Goal: Navigation & Orientation: Find specific page/section

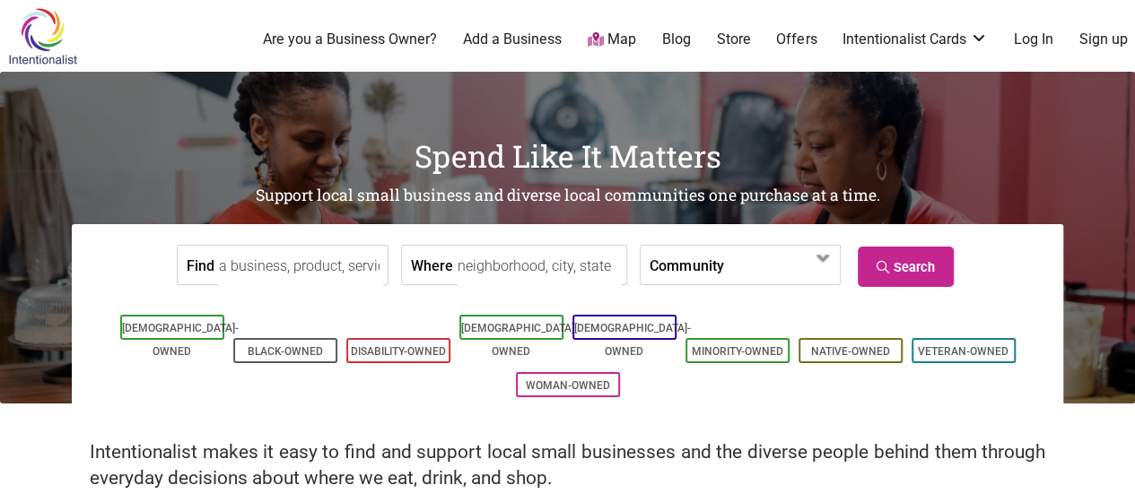
click at [630, 39] on link "Map" at bounding box center [612, 40] width 48 height 21
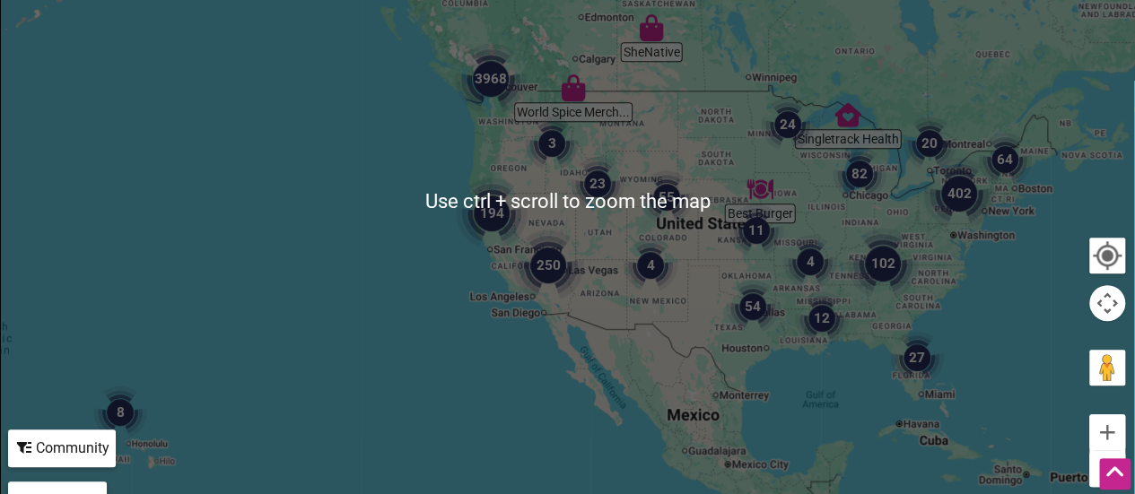
scroll to position [436, 0]
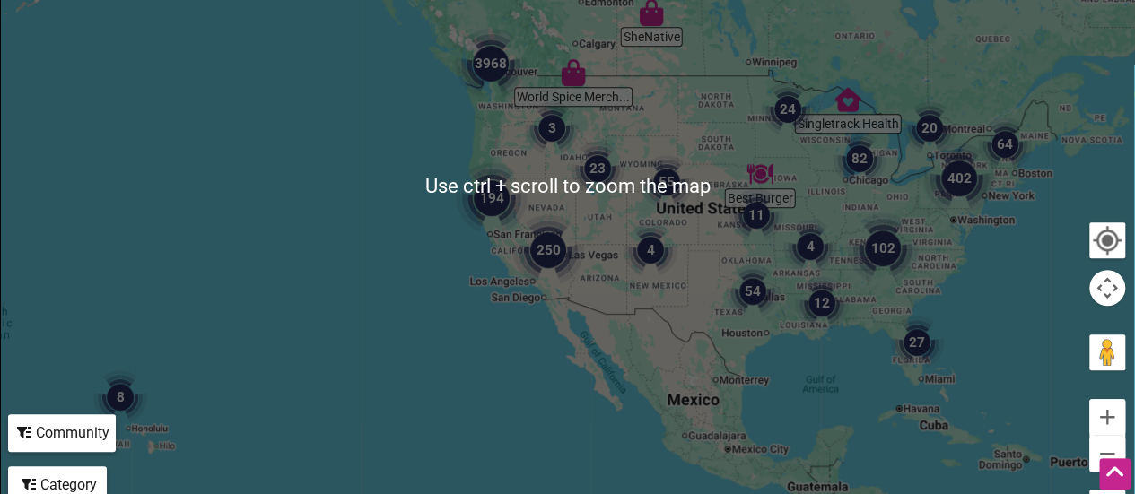
click at [495, 114] on div at bounding box center [567, 186] width 1133 height 698
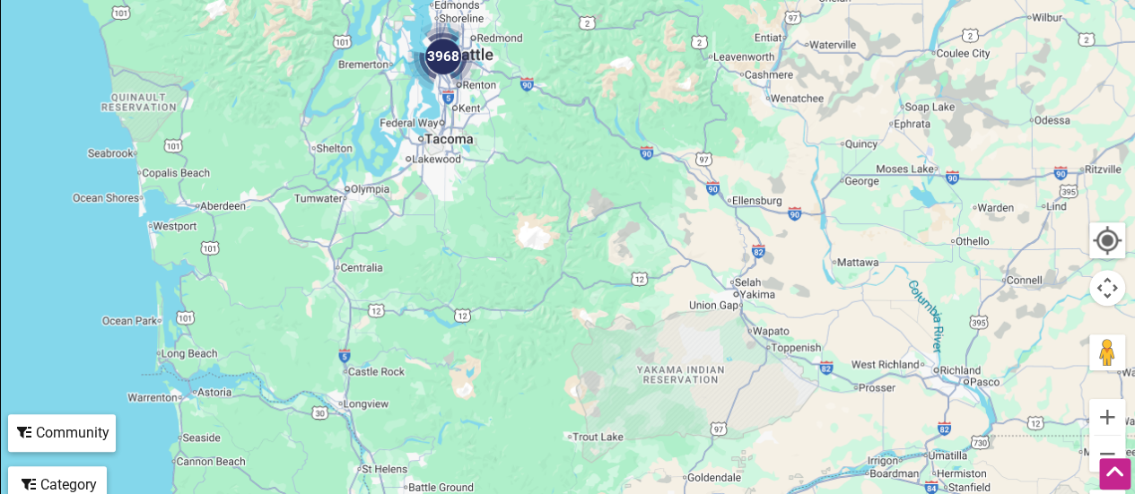
drag, startPoint x: 495, startPoint y: 114, endPoint x: 517, endPoint y: 322, distance: 209.2
click at [517, 322] on div at bounding box center [567, 186] width 1133 height 698
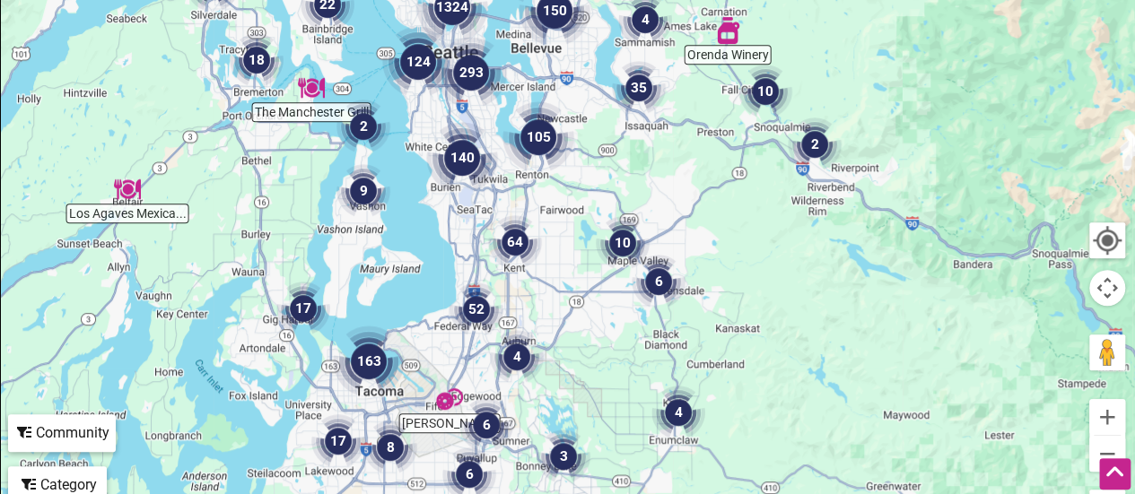
drag, startPoint x: 434, startPoint y: 102, endPoint x: 564, endPoint y: 299, distance: 235.6
click at [564, 299] on div at bounding box center [567, 186] width 1133 height 698
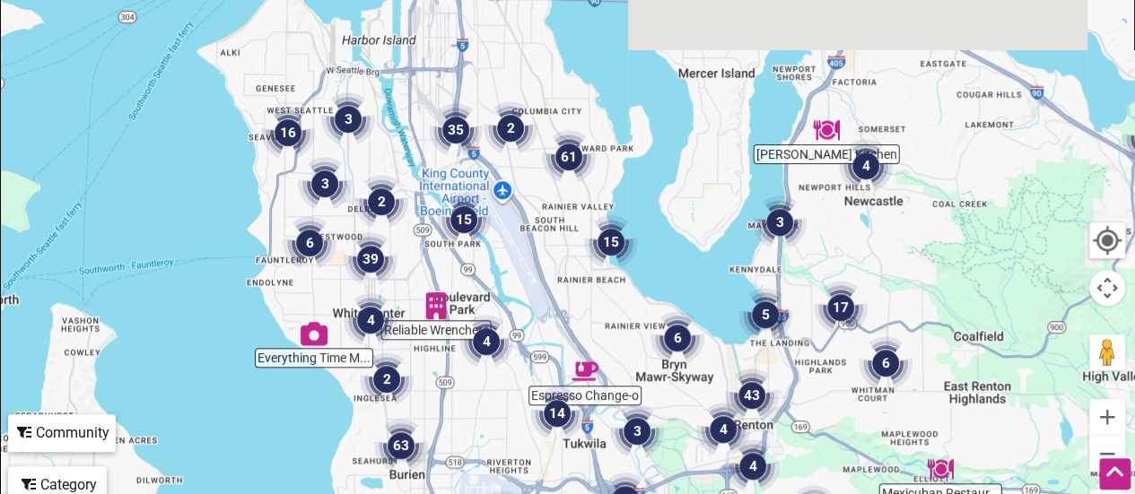
drag, startPoint x: 454, startPoint y: 152, endPoint x: 628, endPoint y: 475, distance: 366.9
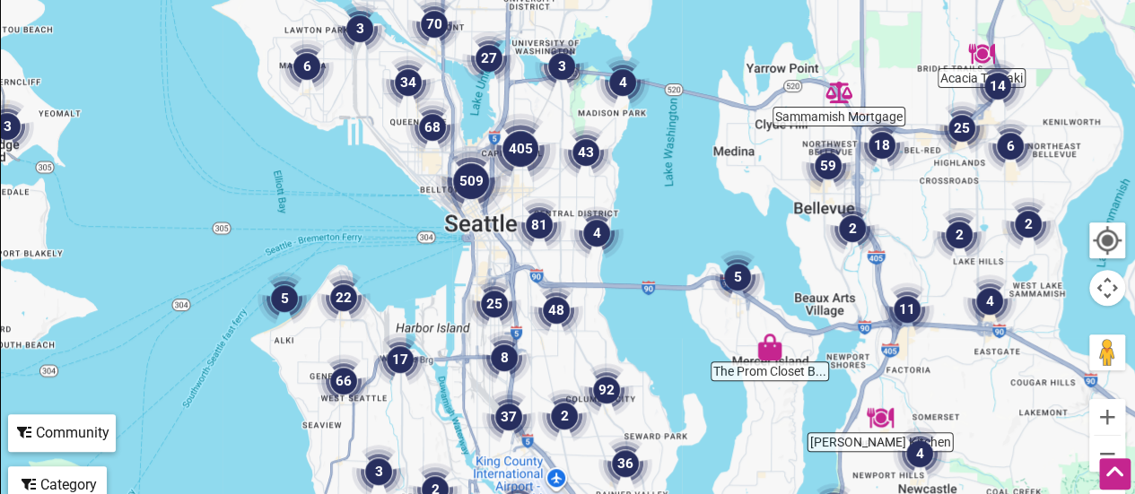
drag, startPoint x: 563, startPoint y: 197, endPoint x: 556, endPoint y: 412, distance: 214.5
click at [556, 412] on img "2" at bounding box center [564, 416] width 68 height 68
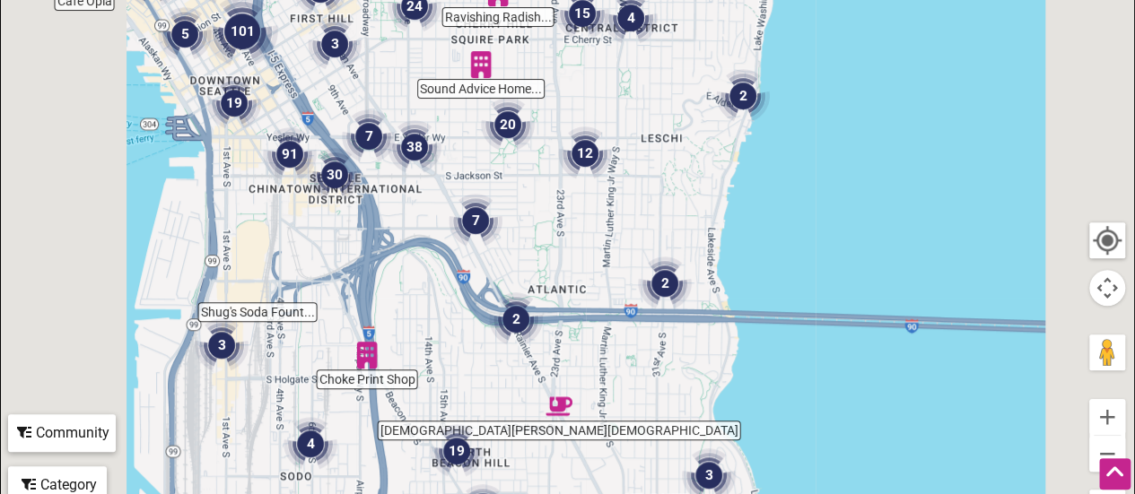
drag, startPoint x: 508, startPoint y: 114, endPoint x: 512, endPoint y: 271, distance: 157.1
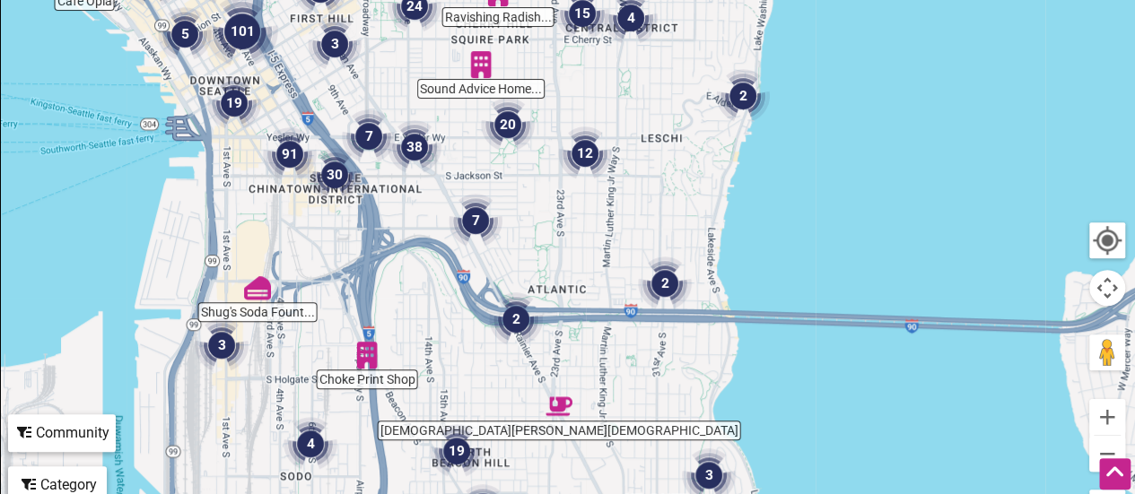
click at [512, 271] on div "To navigate, press the arrow keys." at bounding box center [567, 186] width 1133 height 698
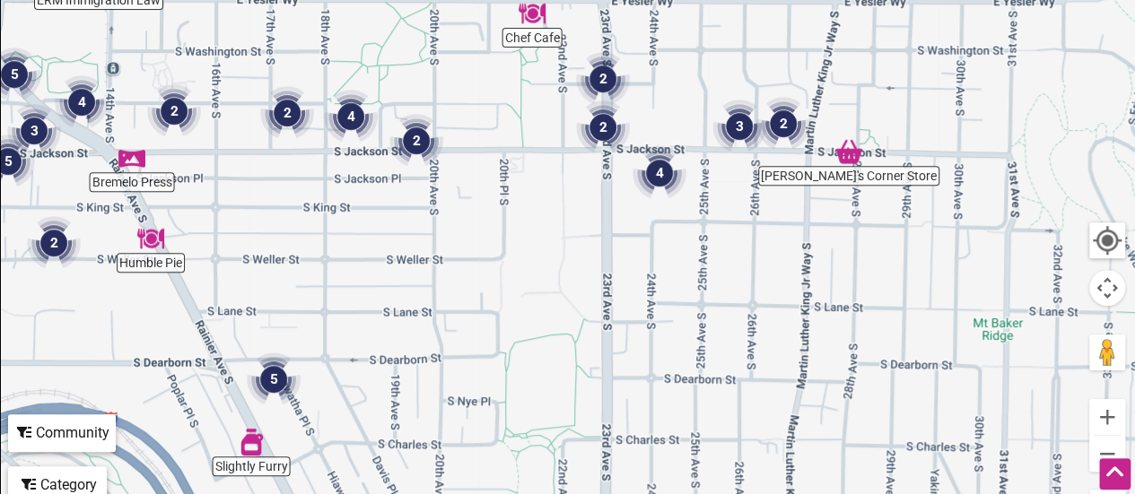
drag, startPoint x: 667, startPoint y: 130, endPoint x: 647, endPoint y: 205, distance: 77.9
click at [647, 205] on img "4" at bounding box center [659, 173] width 68 height 68
click at [656, 167] on img "4" at bounding box center [659, 173] width 68 height 68
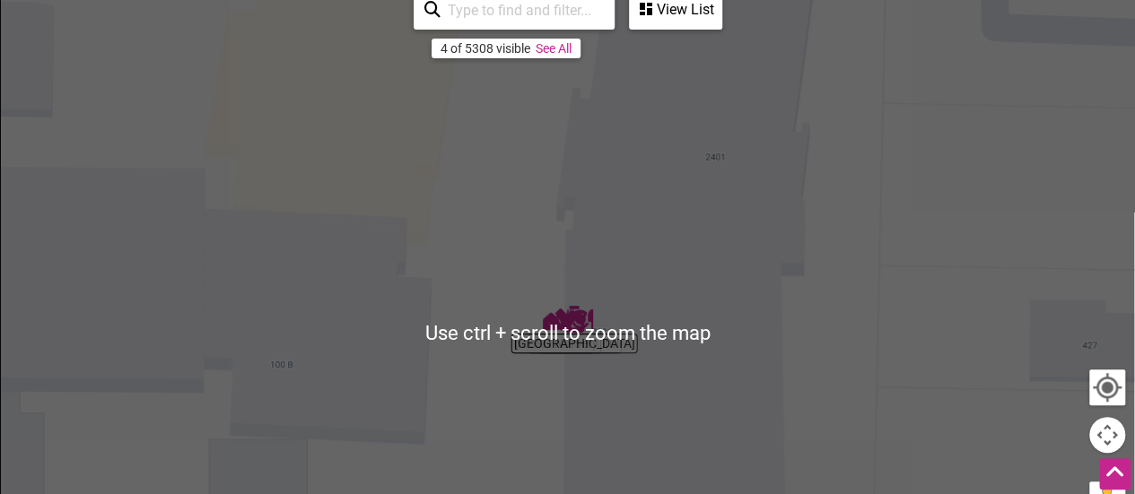
scroll to position [285, 0]
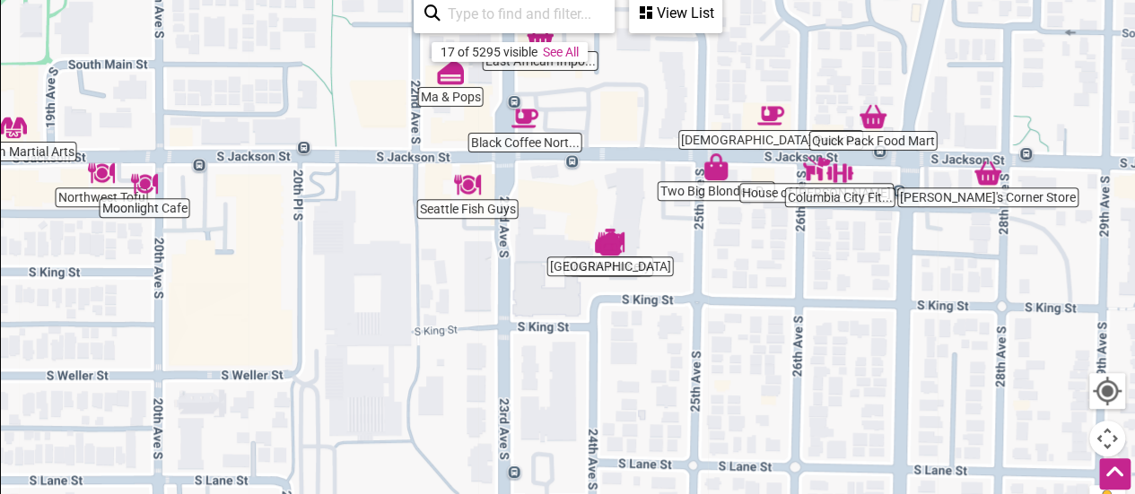
drag, startPoint x: 544, startPoint y: 297, endPoint x: 551, endPoint y: 327, distance: 31.3
click at [551, 327] on div "To navigate, press the arrow keys." at bounding box center [567, 336] width 1133 height 698
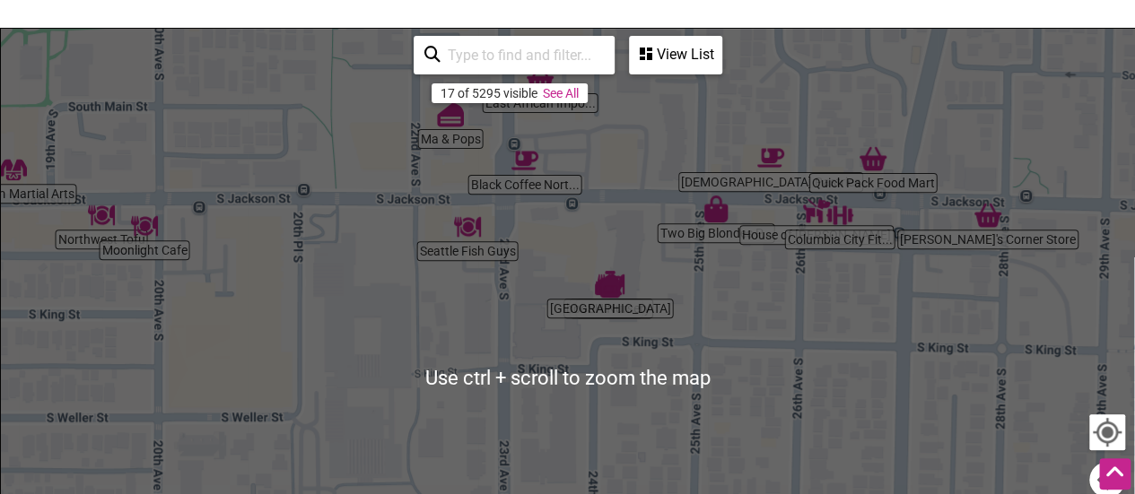
scroll to position [243, 0]
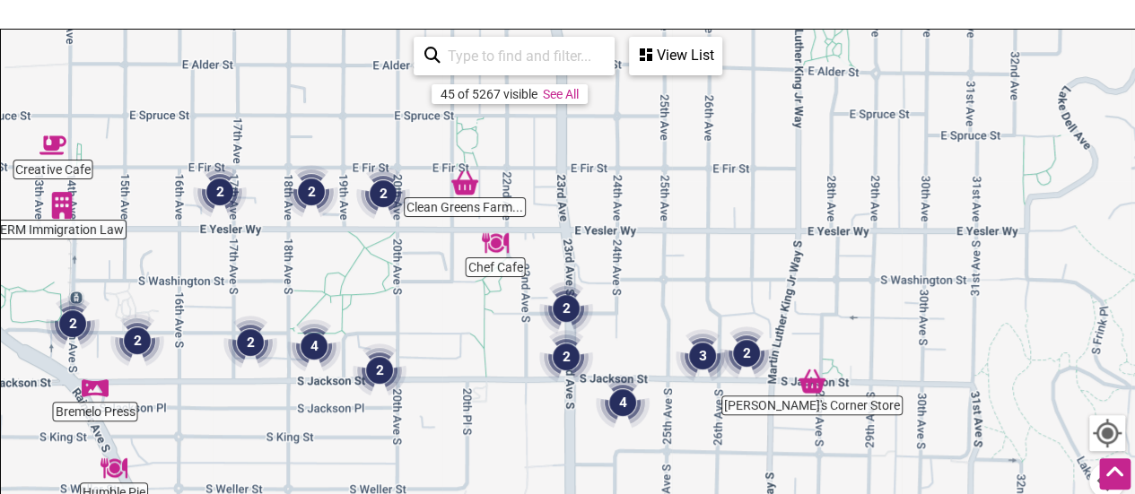
drag, startPoint x: 600, startPoint y: 337, endPoint x: 641, endPoint y: 461, distance: 130.2
click at [641, 461] on div "To navigate, press the arrow keys." at bounding box center [567, 379] width 1133 height 698
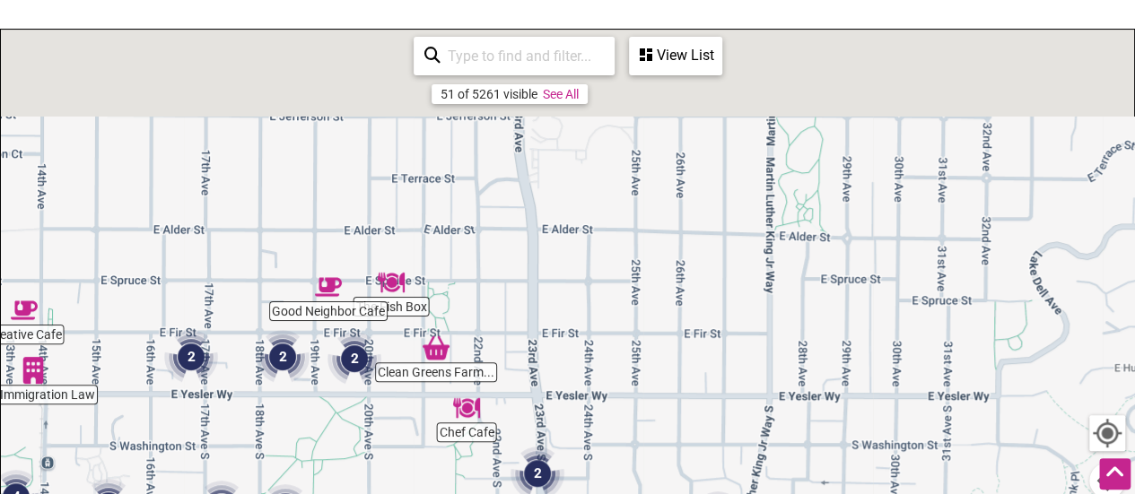
drag, startPoint x: 614, startPoint y: 260, endPoint x: 585, endPoint y: 490, distance: 231.5
click at [585, 490] on div "To navigate, press the arrow keys." at bounding box center [567, 379] width 1133 height 698
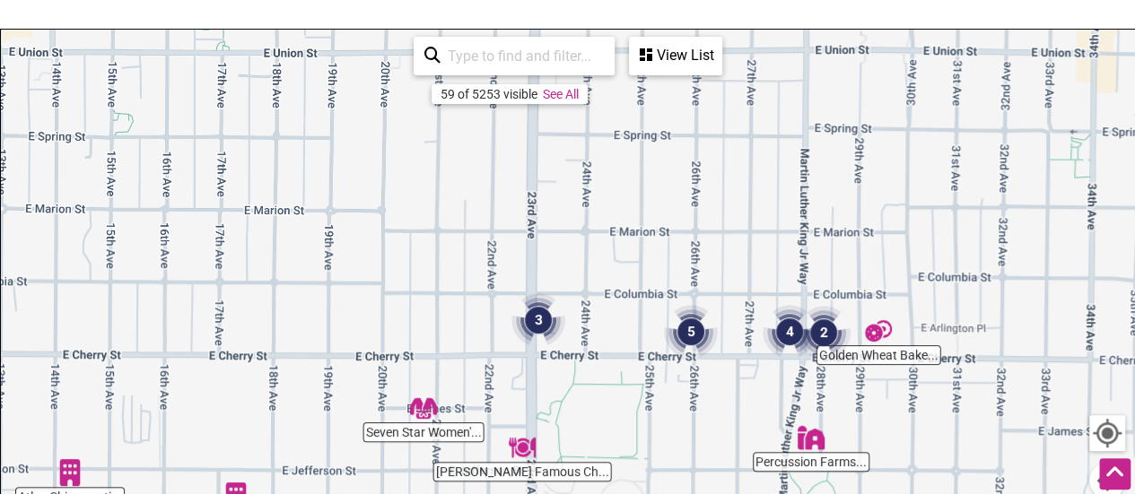
drag, startPoint x: 589, startPoint y: 266, endPoint x: 603, endPoint y: 531, distance: 265.9
click at [603, 251] on html "× Menu 0 Add a Business Map Blog Store Offers Intentionalist Cards Buy Black Ca…" at bounding box center [567, 4] width 1135 height 494
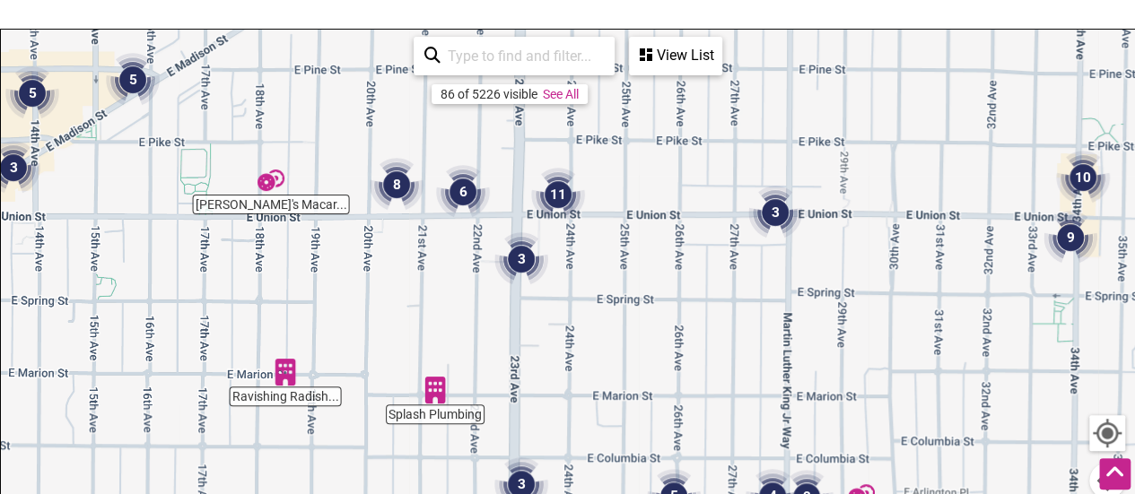
drag, startPoint x: 574, startPoint y: 292, endPoint x: 567, endPoint y: 371, distance: 79.3
click at [567, 371] on div "To navigate, press the arrow keys." at bounding box center [567, 379] width 1133 height 698
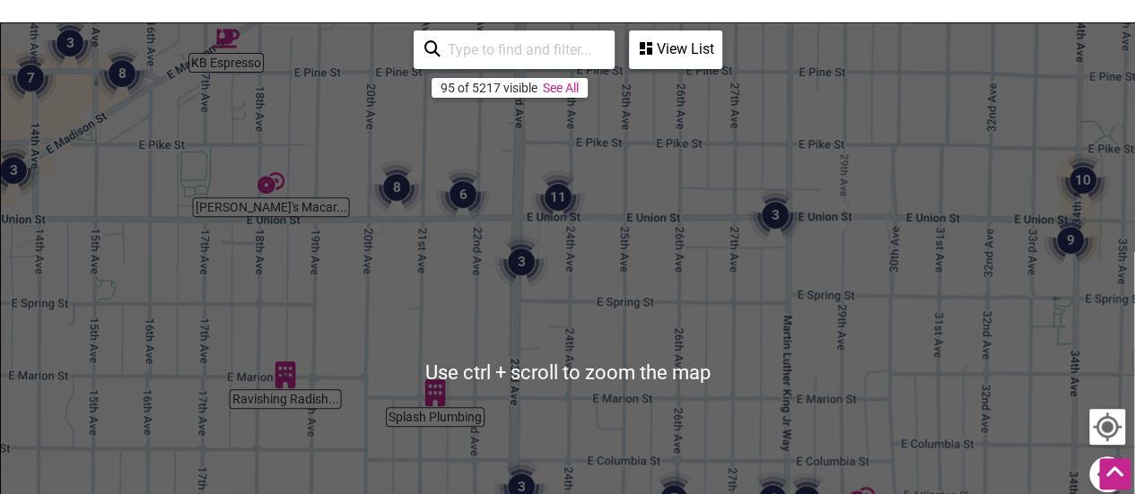
scroll to position [249, 0]
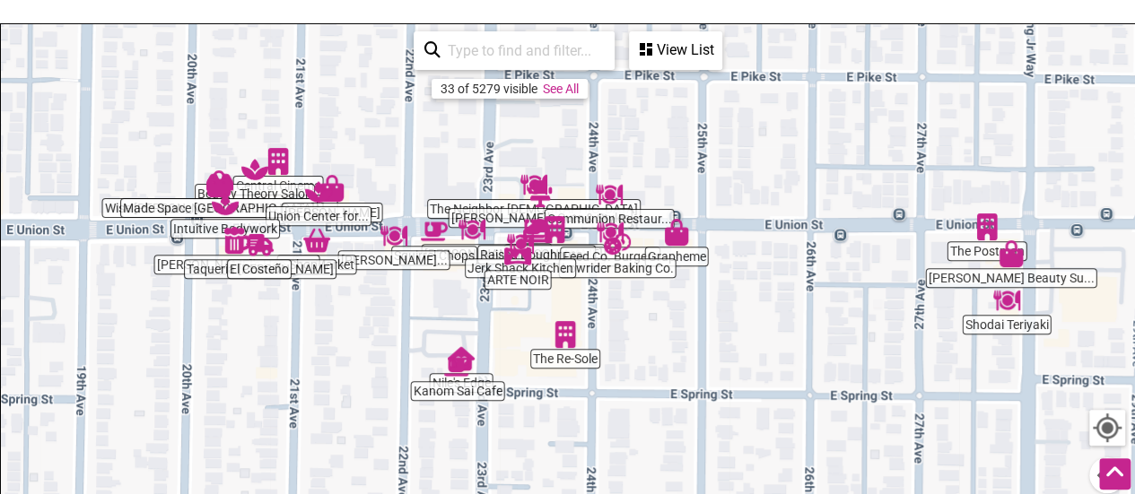
drag, startPoint x: 598, startPoint y: 256, endPoint x: 615, endPoint y: 303, distance: 50.8
click at [615, 303] on div "To navigate, press the arrow keys." at bounding box center [567, 373] width 1133 height 698
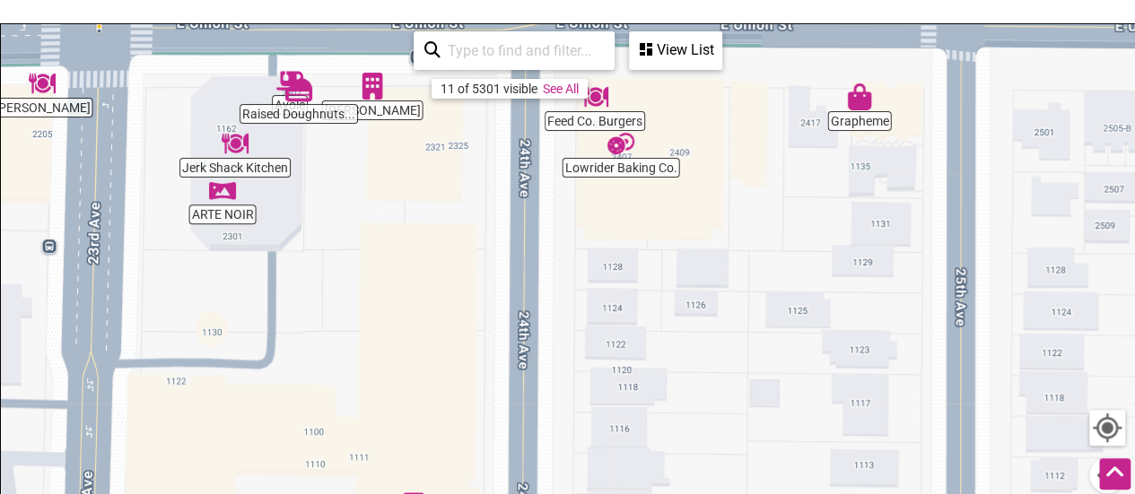
drag, startPoint x: 624, startPoint y: 210, endPoint x: 584, endPoint y: 417, distance: 211.0
click at [584, 417] on div "To navigate, press the arrow keys." at bounding box center [567, 373] width 1133 height 698
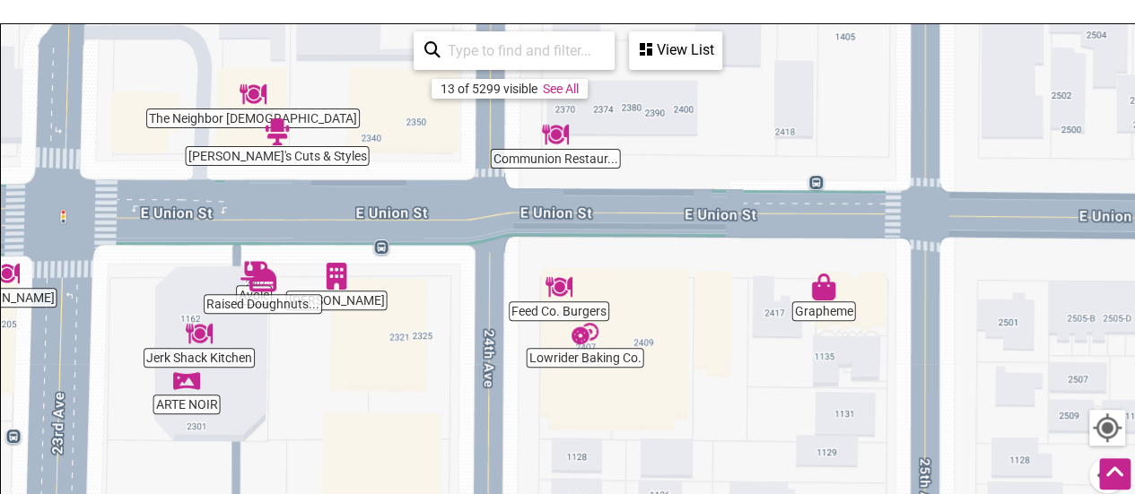
click at [553, 133] on img "Communion Restaurant & Bar" at bounding box center [555, 134] width 41 height 41
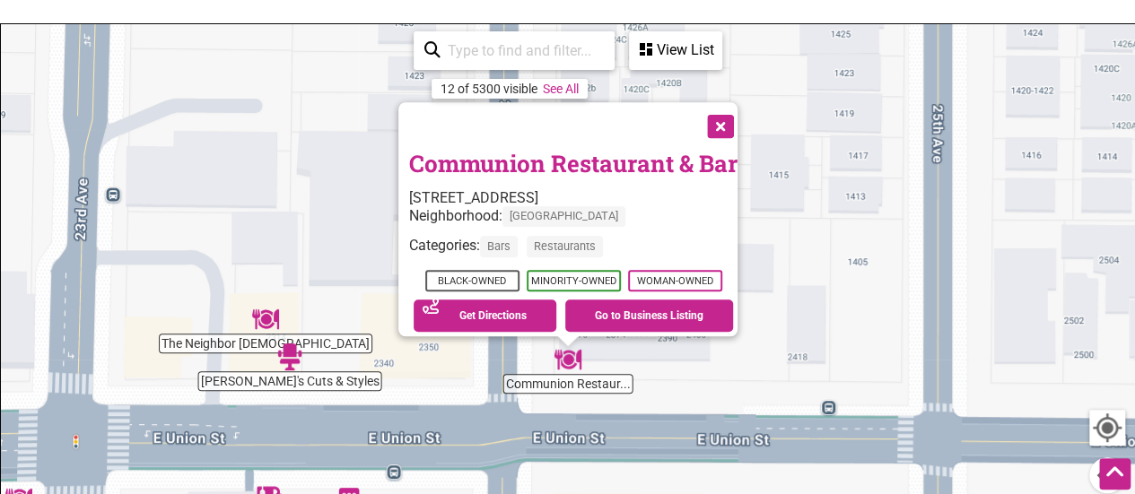
click at [728, 109] on button "Close" at bounding box center [718, 124] width 45 height 45
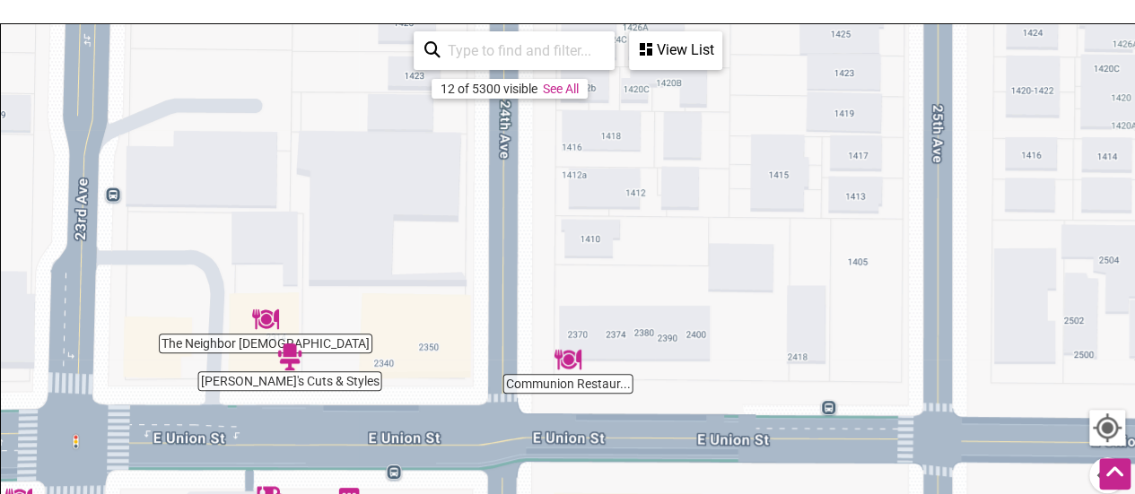
click at [262, 318] on img "The Neighbor Lady" at bounding box center [265, 319] width 41 height 41
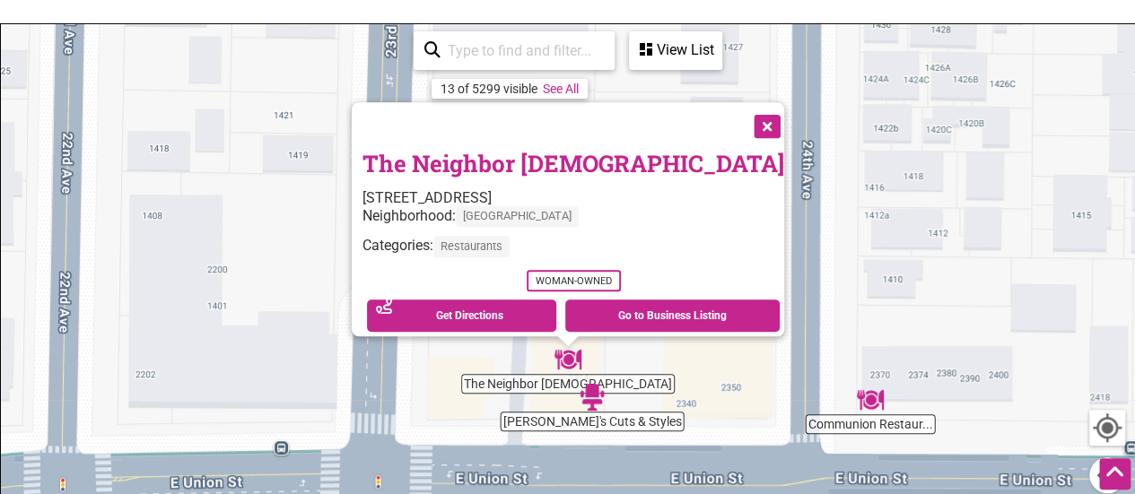
click at [743, 112] on button "Close" at bounding box center [765, 124] width 45 height 45
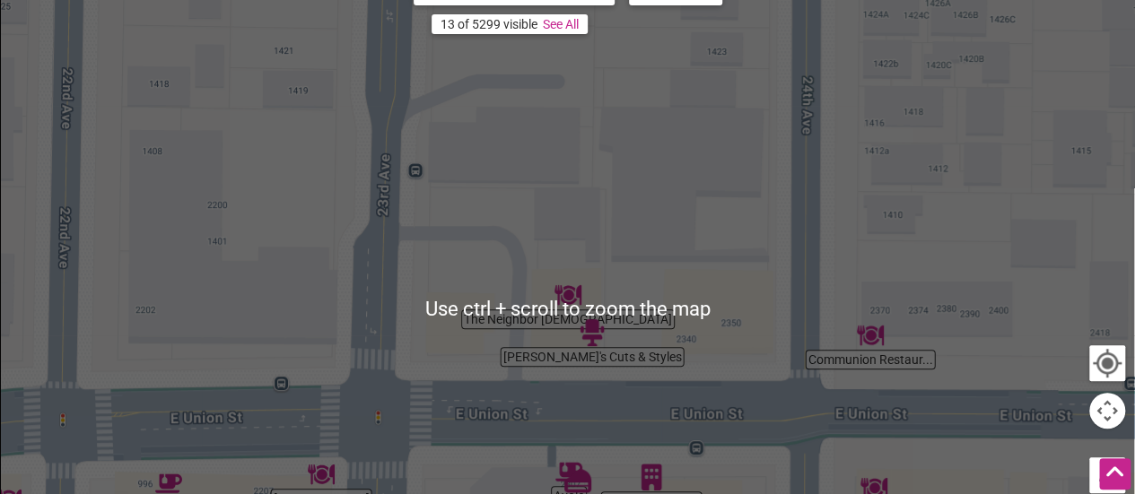
scroll to position [316, 0]
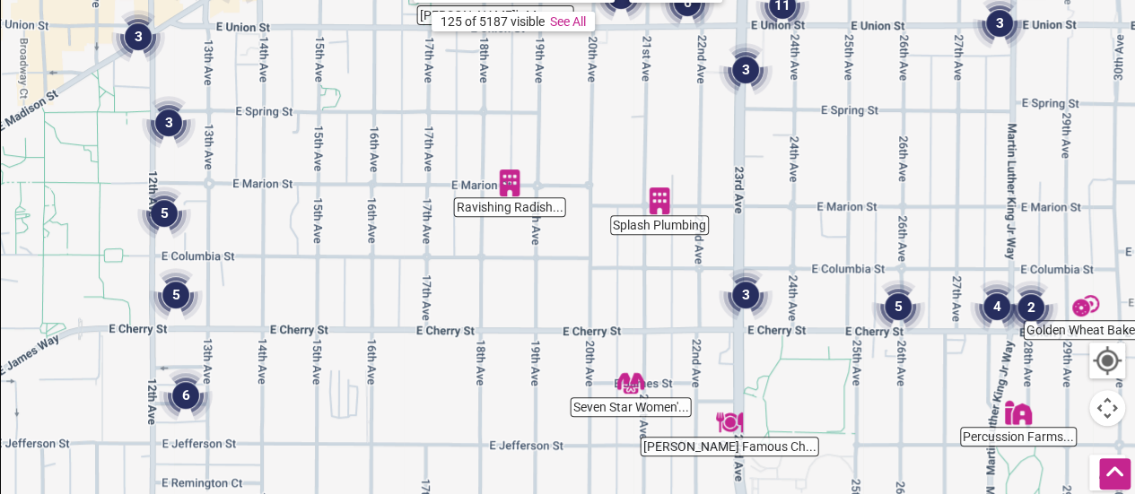
drag, startPoint x: 520, startPoint y: 322, endPoint x: 649, endPoint y: 100, distance: 256.8
click at [649, 100] on div "To navigate, press the arrow keys." at bounding box center [567, 306] width 1133 height 698
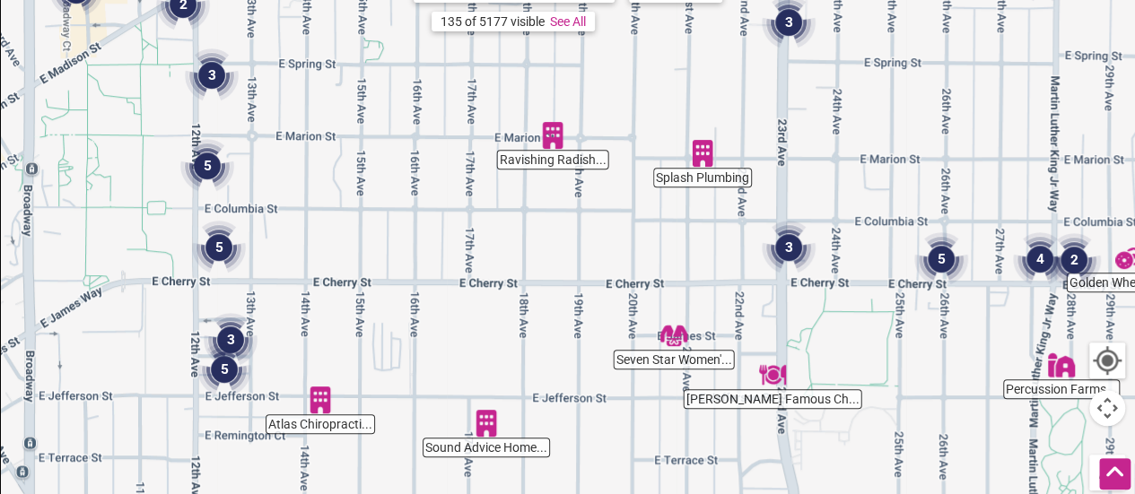
drag, startPoint x: 649, startPoint y: 100, endPoint x: 693, endPoint y: 49, distance: 66.8
click at [693, 49] on div "To navigate, press the arrow keys." at bounding box center [567, 306] width 1133 height 698
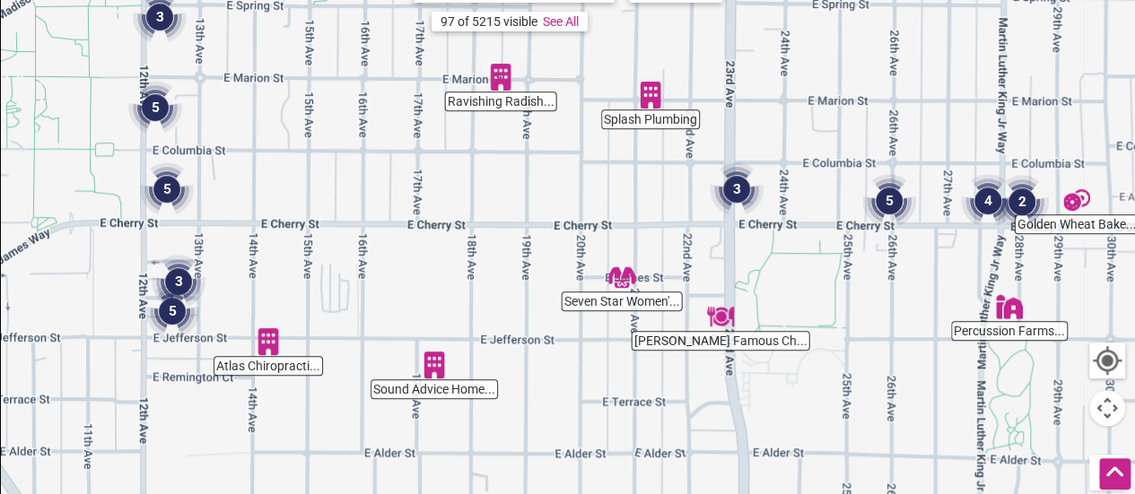
drag, startPoint x: 681, startPoint y: 293, endPoint x: 641, endPoint y: 219, distance: 84.7
click at [641, 219] on div "To navigate, press the arrow keys." at bounding box center [567, 306] width 1133 height 698
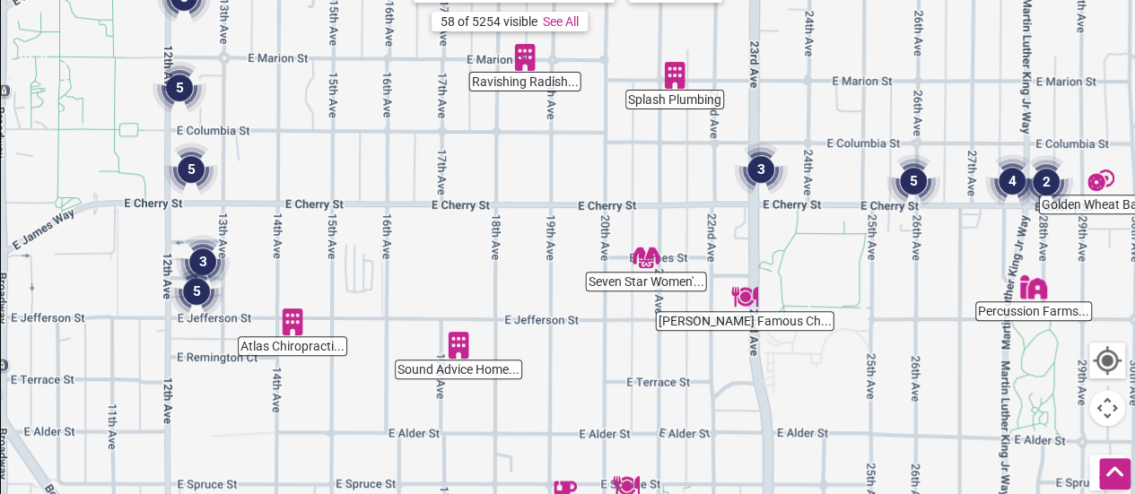
click at [291, 317] on img "Atlas Chiropractic Health Center" at bounding box center [292, 321] width 41 height 41
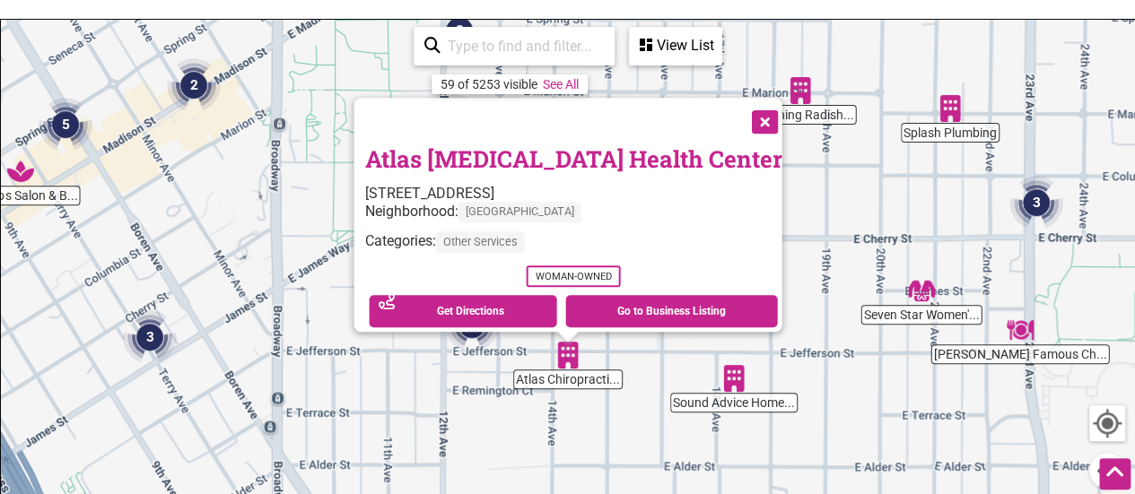
scroll to position [251, 0]
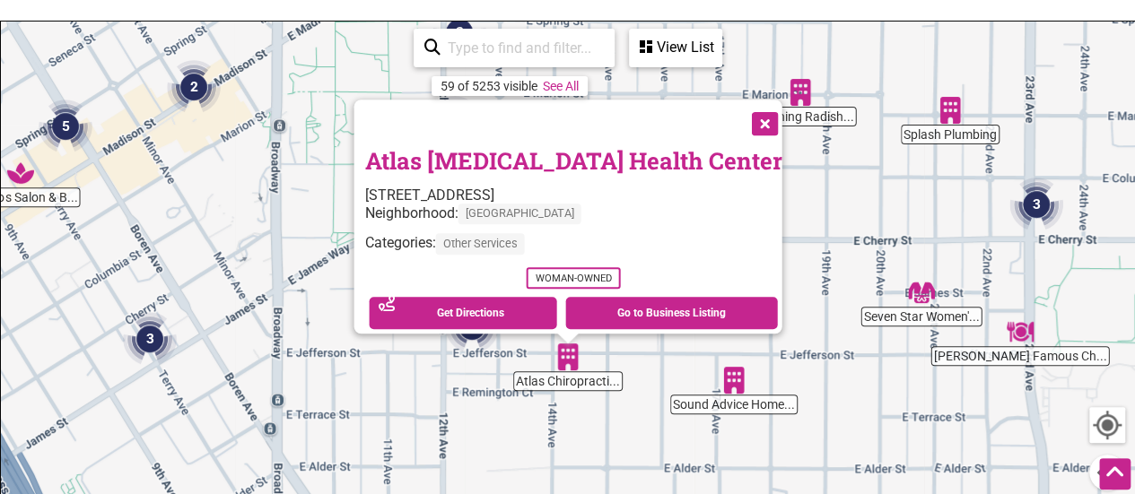
click at [741, 109] on button "Close" at bounding box center [762, 122] width 45 height 45
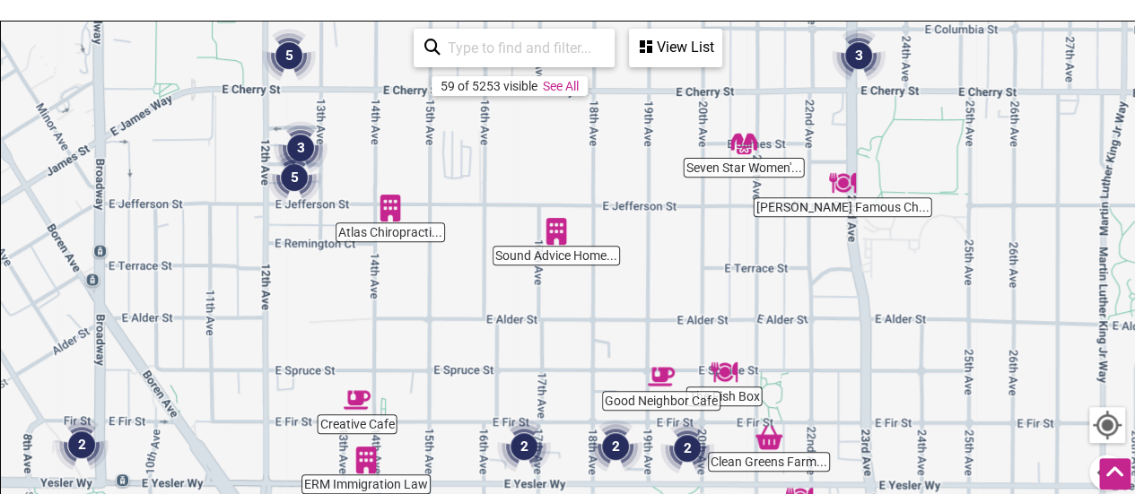
drag, startPoint x: 795, startPoint y: 320, endPoint x: 615, endPoint y: 169, distance: 235.6
click at [615, 169] on div "To navigate, press the arrow keys." at bounding box center [567, 371] width 1133 height 698
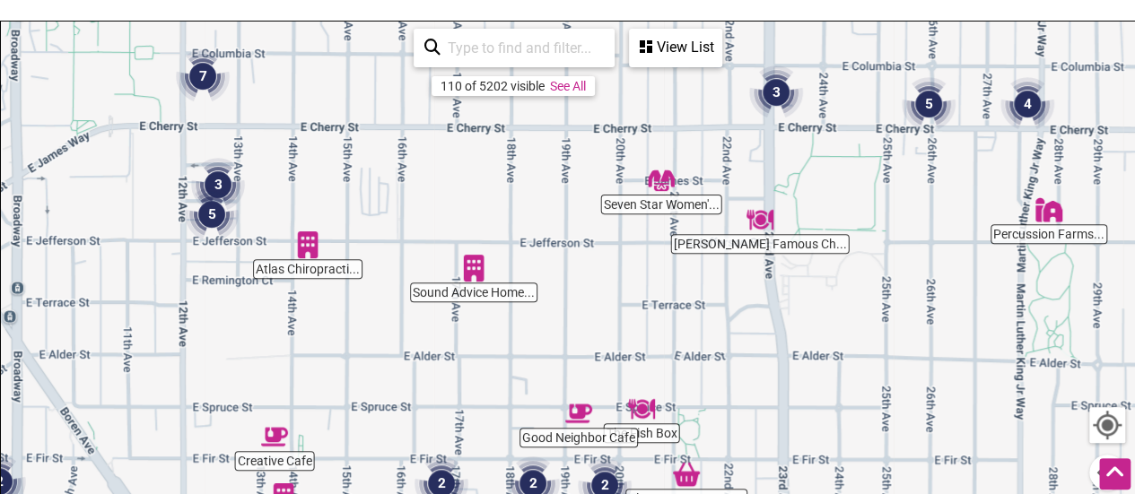
drag, startPoint x: 840, startPoint y: 336, endPoint x: 707, endPoint y: 365, distance: 136.0
click at [707, 365] on div "To navigate, press the arrow keys." at bounding box center [567, 371] width 1133 height 698
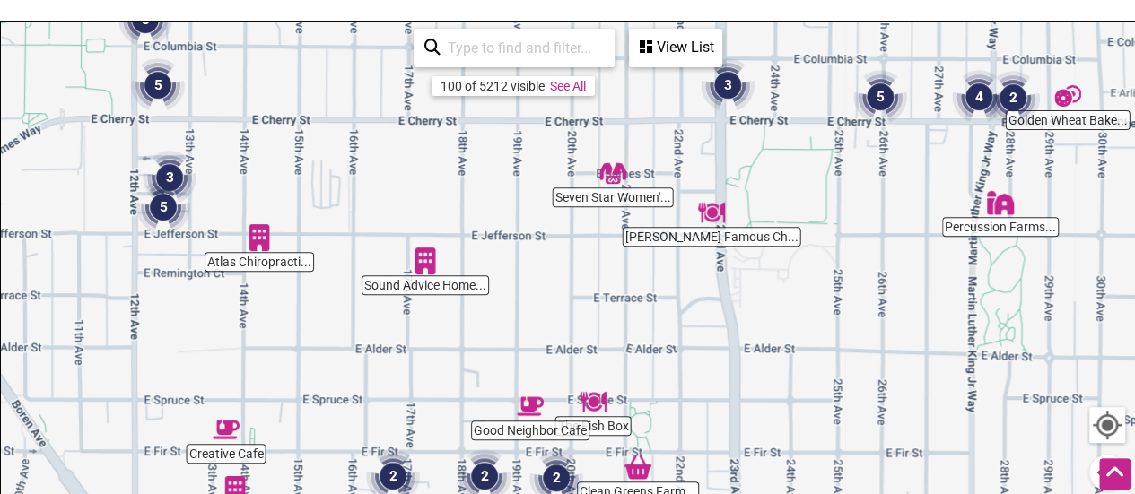
drag, startPoint x: 707, startPoint y: 365, endPoint x: 689, endPoint y: 441, distance: 78.3
click at [689, 441] on div "To navigate, press the arrow keys." at bounding box center [567, 371] width 1133 height 698
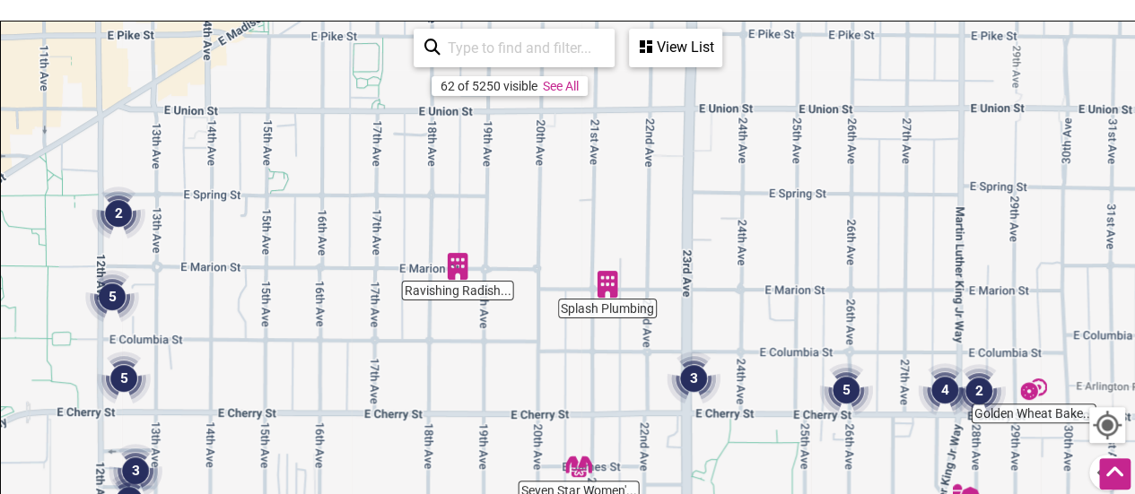
drag, startPoint x: 751, startPoint y: 266, endPoint x: 733, endPoint y: 485, distance: 219.6
click at [733, 485] on div "To navigate, press the arrow keys." at bounding box center [567, 371] width 1133 height 698
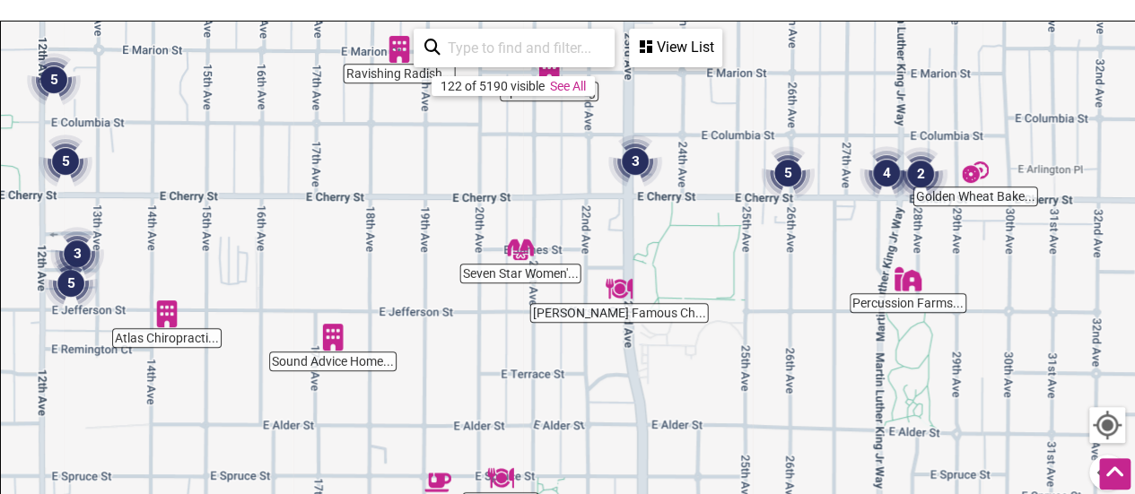
drag, startPoint x: 746, startPoint y: 317, endPoint x: 682, endPoint y: 104, distance: 222.2
click at [682, 104] on div "To navigate, press the arrow keys." at bounding box center [567, 371] width 1133 height 698
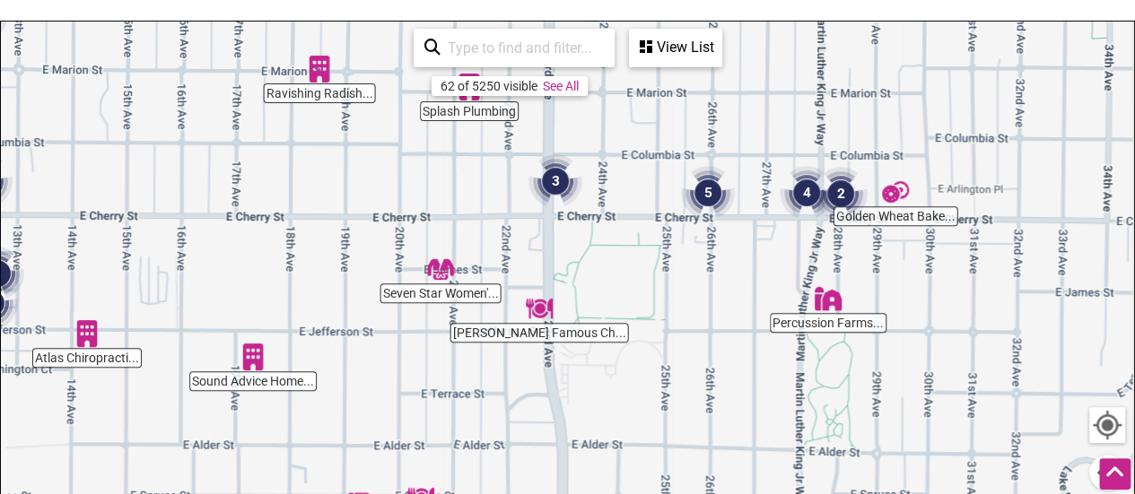
drag, startPoint x: 712, startPoint y: 254, endPoint x: 621, endPoint y: 268, distance: 92.6
click at [621, 268] on div "To navigate, press the arrow keys." at bounding box center [567, 371] width 1133 height 698
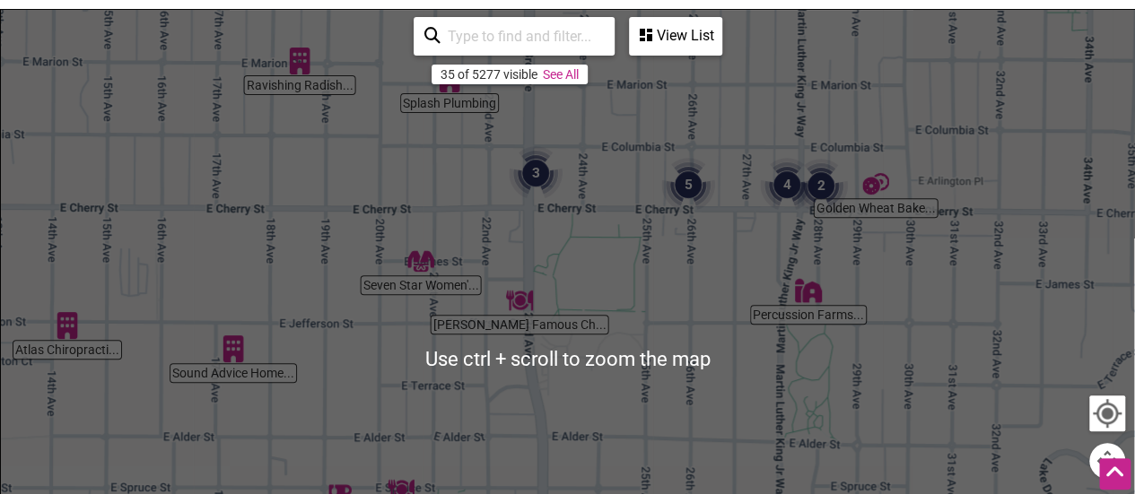
scroll to position [261, 0]
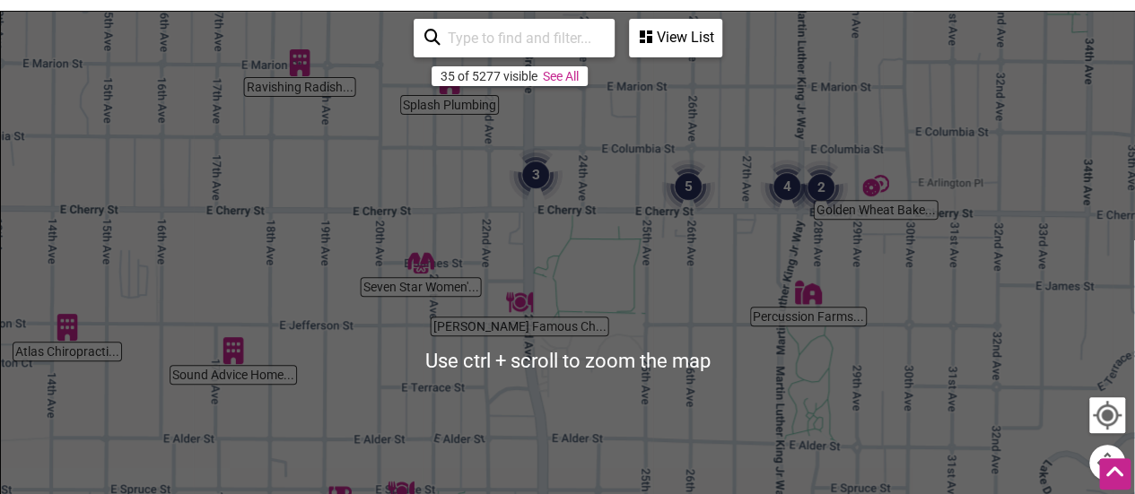
click at [689, 191] on img "5" at bounding box center [688, 187] width 68 height 68
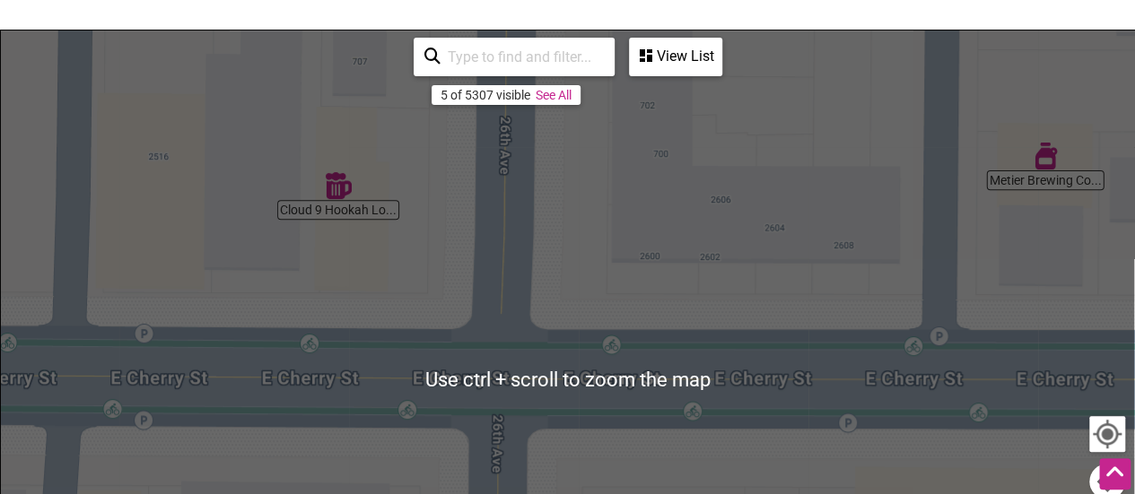
scroll to position [241, 0]
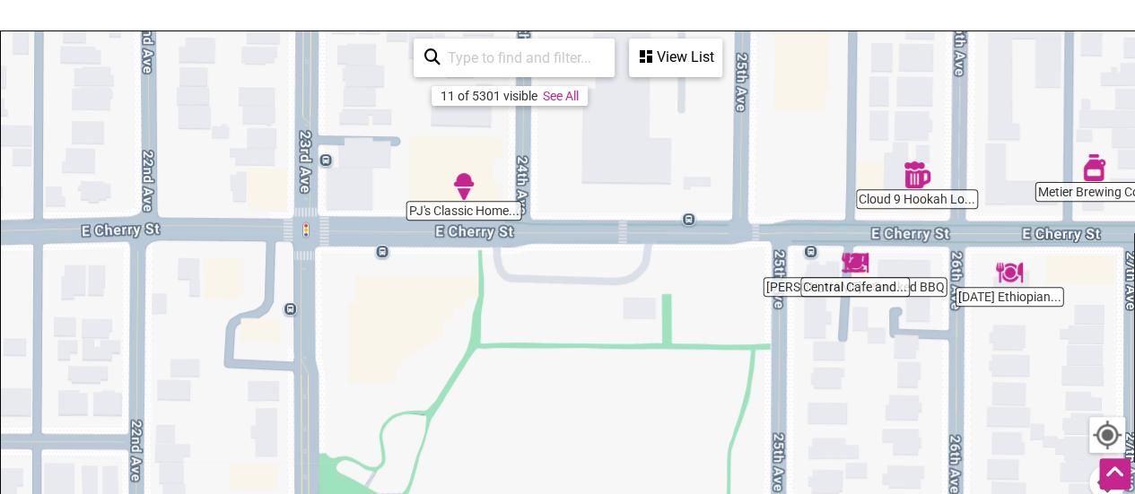
drag, startPoint x: 424, startPoint y: 222, endPoint x: 731, endPoint y: 225, distance: 306.8
click at [731, 225] on div "To navigate, press the arrow keys." at bounding box center [567, 380] width 1133 height 698
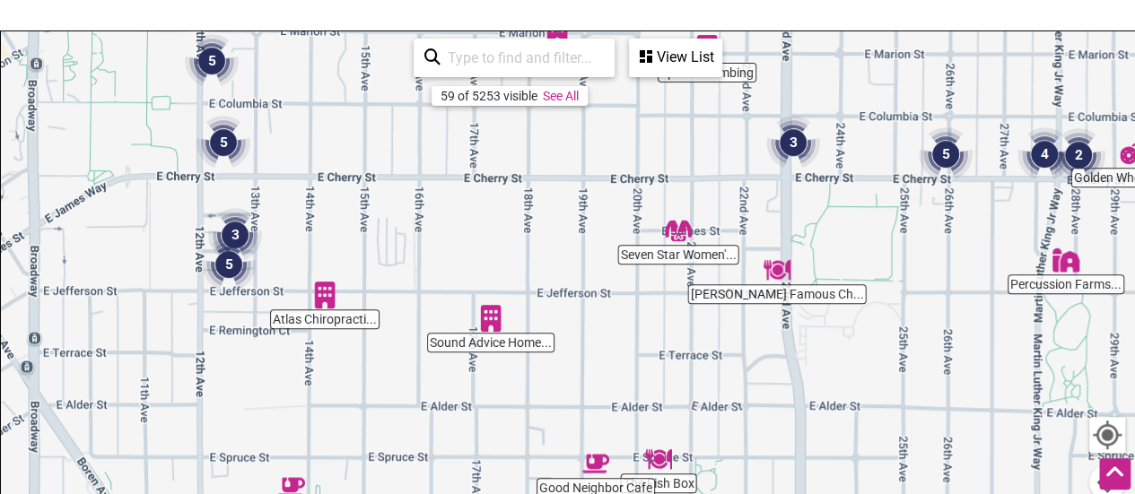
drag, startPoint x: 673, startPoint y: 329, endPoint x: 877, endPoint y: 231, distance: 227.1
click at [877, 231] on div "To navigate, press the arrow keys." at bounding box center [567, 380] width 1133 height 698
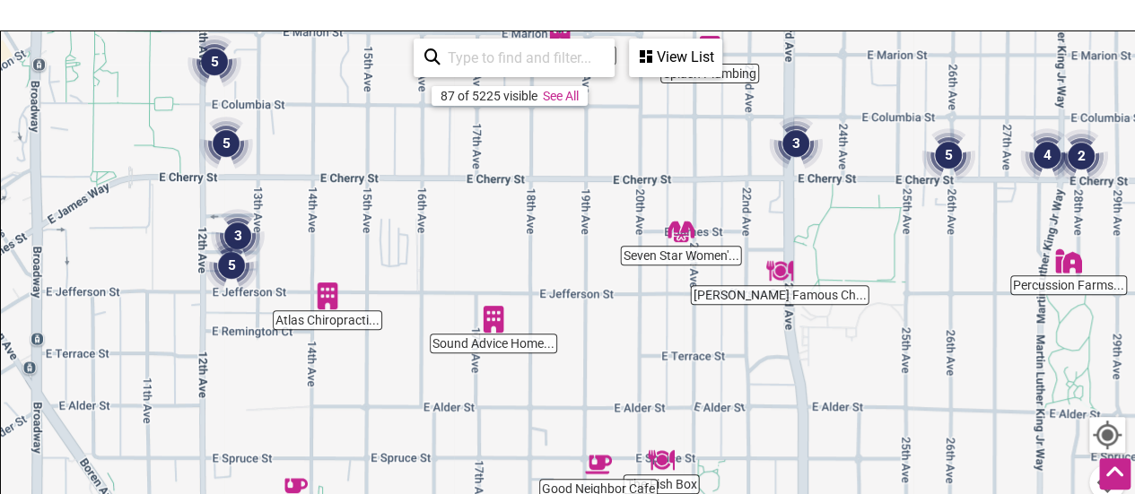
click at [510, 347] on div "To navigate, press the arrow keys." at bounding box center [567, 380] width 1133 height 698
click at [483, 312] on img "Sound Advice Home Inspection" at bounding box center [493, 319] width 41 height 41
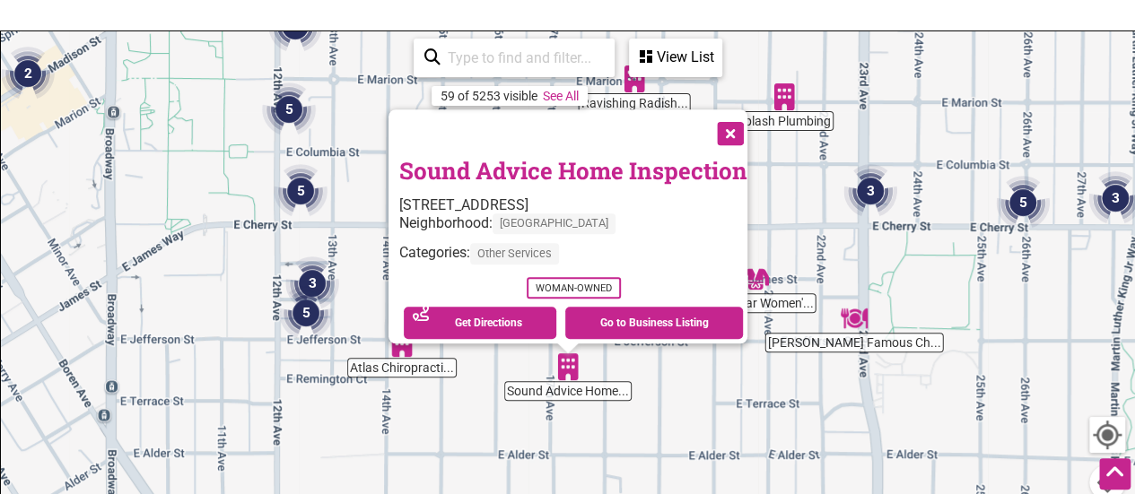
click at [736, 112] on button "Close" at bounding box center [728, 131] width 45 height 45
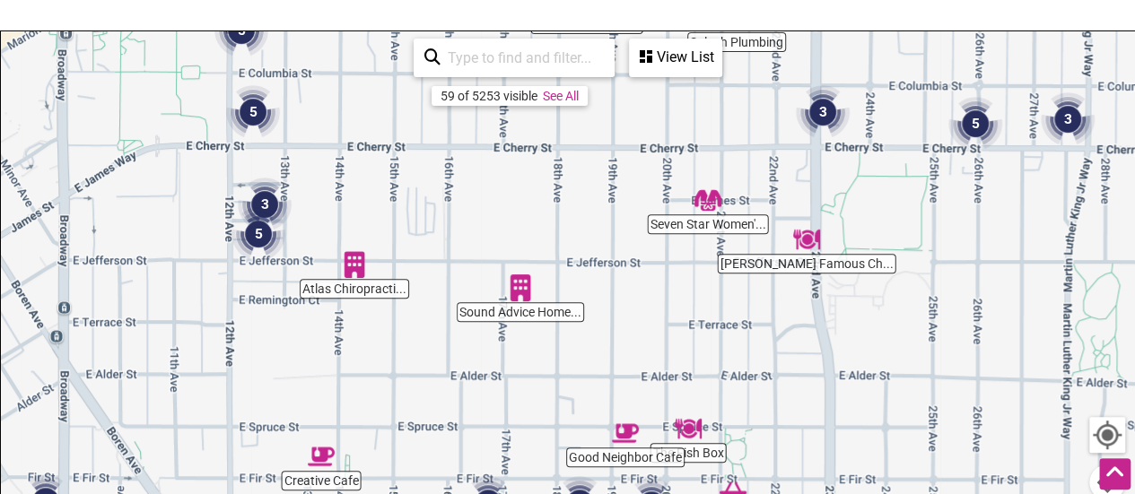
drag, startPoint x: 678, startPoint y: 269, endPoint x: 627, endPoint y: 195, distance: 90.3
click at [627, 195] on div "To navigate, press the arrow keys." at bounding box center [567, 380] width 1133 height 698
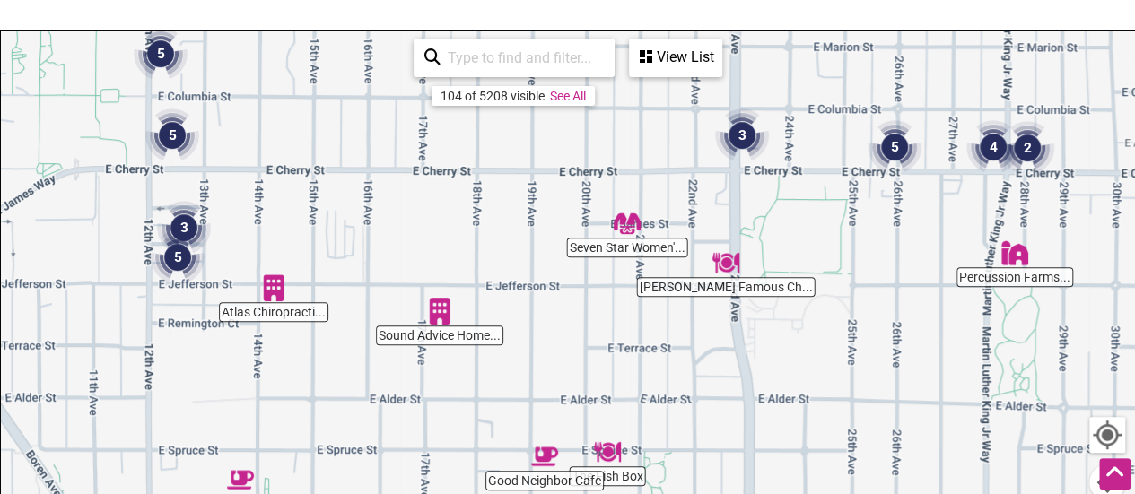
drag, startPoint x: 653, startPoint y: 336, endPoint x: 567, endPoint y: 342, distance: 86.4
click at [567, 342] on div "To navigate, press the arrow keys." at bounding box center [567, 380] width 1133 height 698
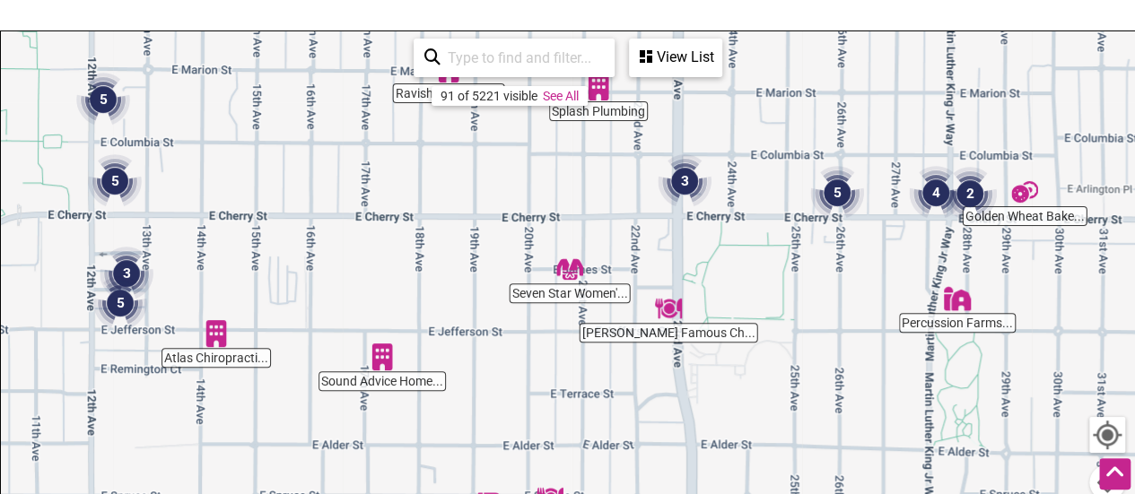
drag, startPoint x: 879, startPoint y: 303, endPoint x: 752, endPoint y: 369, distance: 143.2
click at [752, 369] on div "To navigate, press the arrow keys." at bounding box center [567, 380] width 1133 height 698
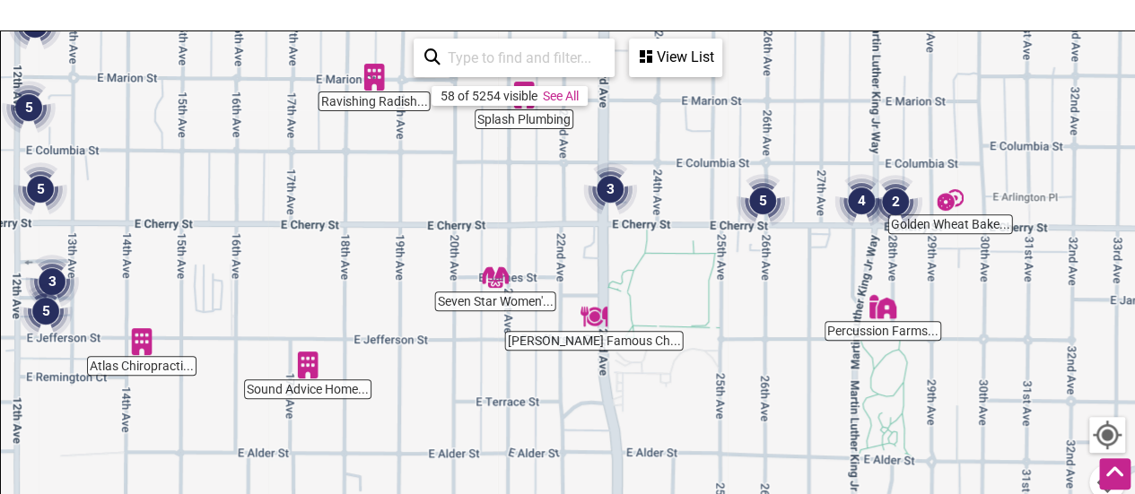
click at [882, 313] on img "Percussion Farms & Preserves" at bounding box center [882, 306] width 41 height 41
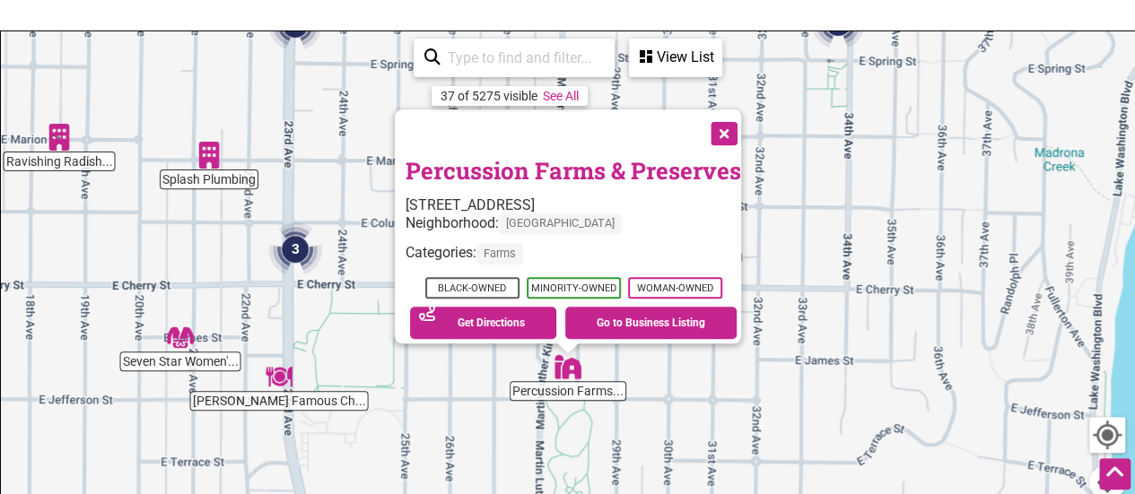
click at [729, 120] on button "Close" at bounding box center [722, 131] width 45 height 45
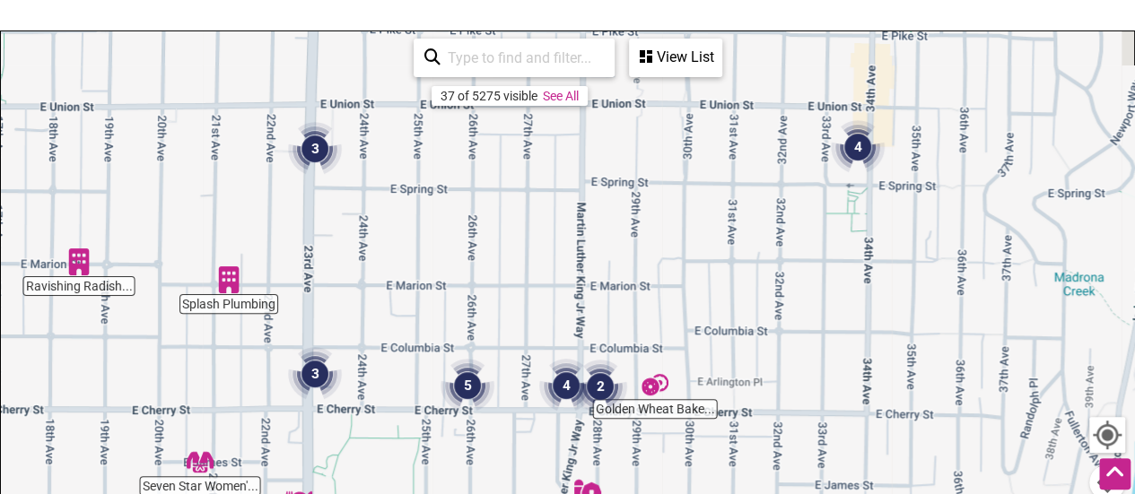
drag, startPoint x: 598, startPoint y: 257, endPoint x: 617, endPoint y: 394, distance: 137.8
click at [617, 394] on img "2" at bounding box center [600, 387] width 68 height 68
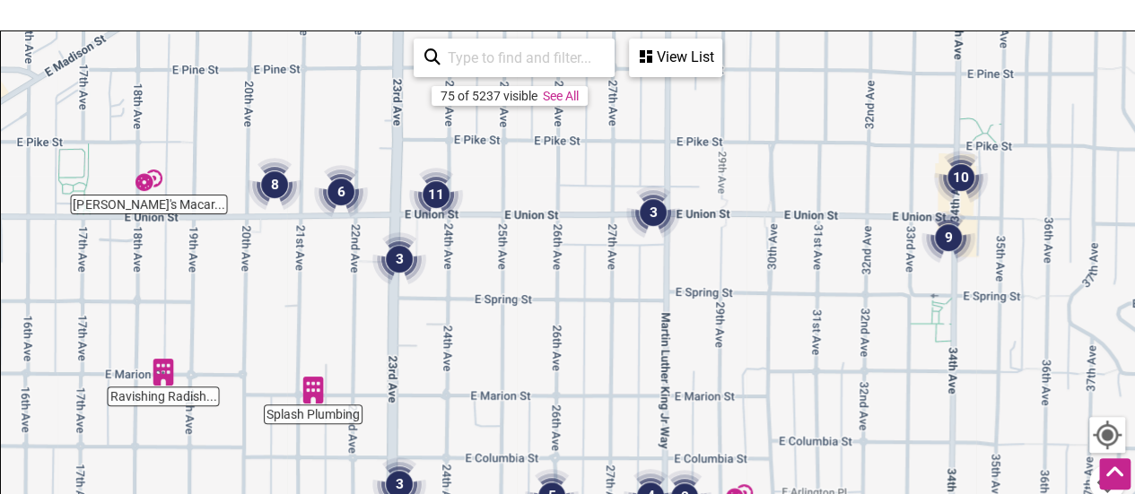
drag, startPoint x: 539, startPoint y: 266, endPoint x: 649, endPoint y: 394, distance: 168.6
click at [649, 394] on div "To navigate, press the arrow keys." at bounding box center [567, 380] width 1133 height 698
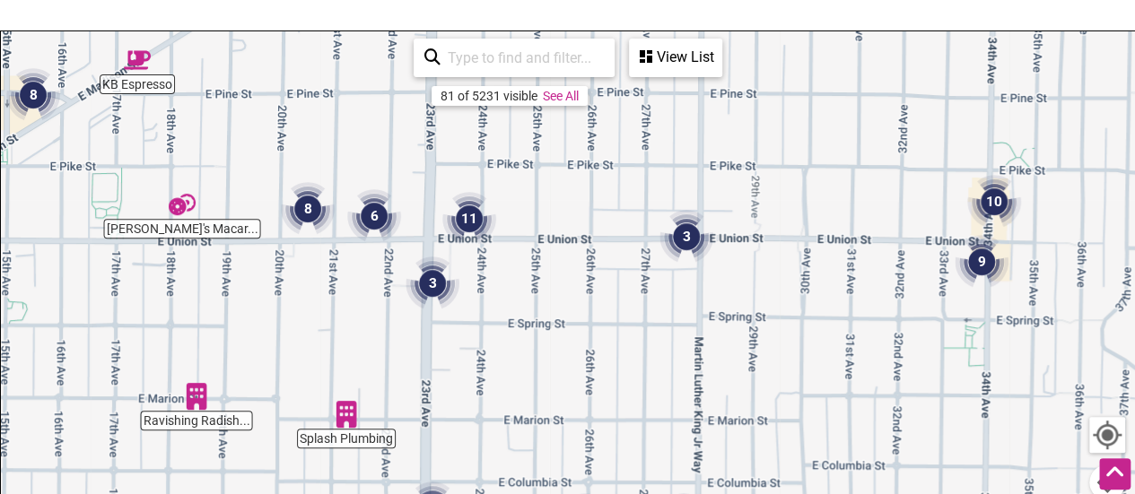
click at [591, 251] on div "To navigate, press the arrow keys." at bounding box center [567, 380] width 1133 height 698
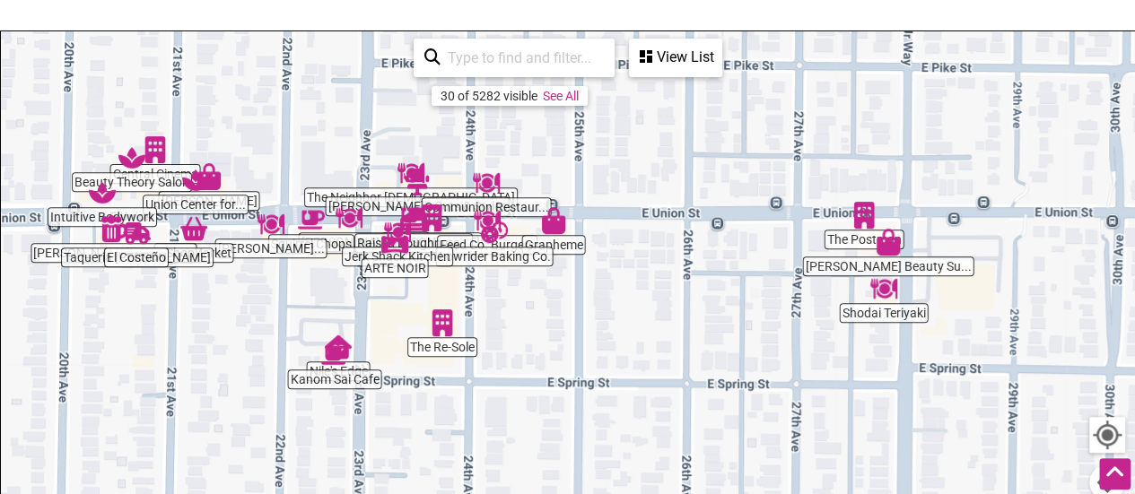
drag, startPoint x: 509, startPoint y: 279, endPoint x: 616, endPoint y: 267, distance: 108.3
click at [616, 267] on div "To navigate, press the arrow keys." at bounding box center [567, 380] width 1133 height 698
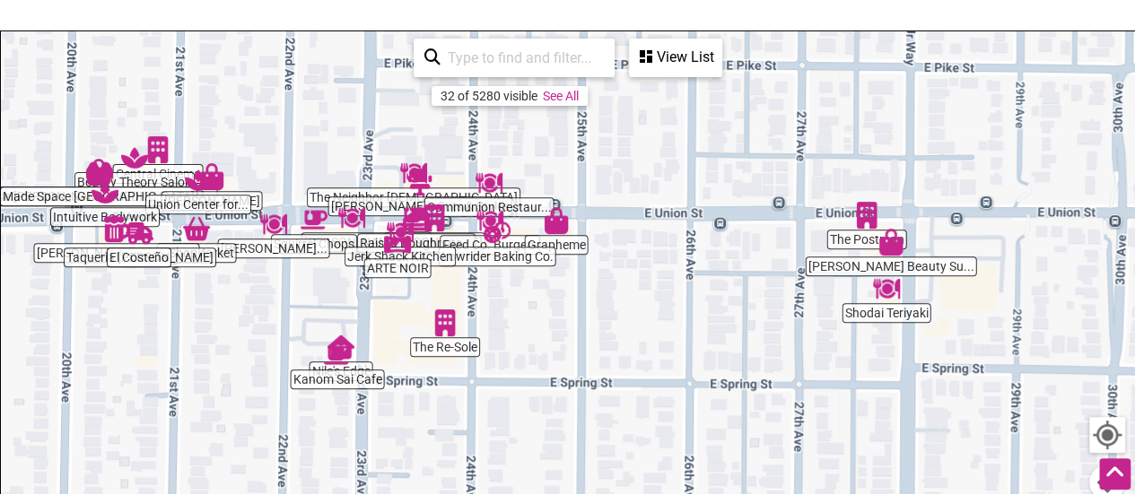
click at [653, 259] on div "To navigate, press the arrow keys." at bounding box center [567, 380] width 1133 height 698
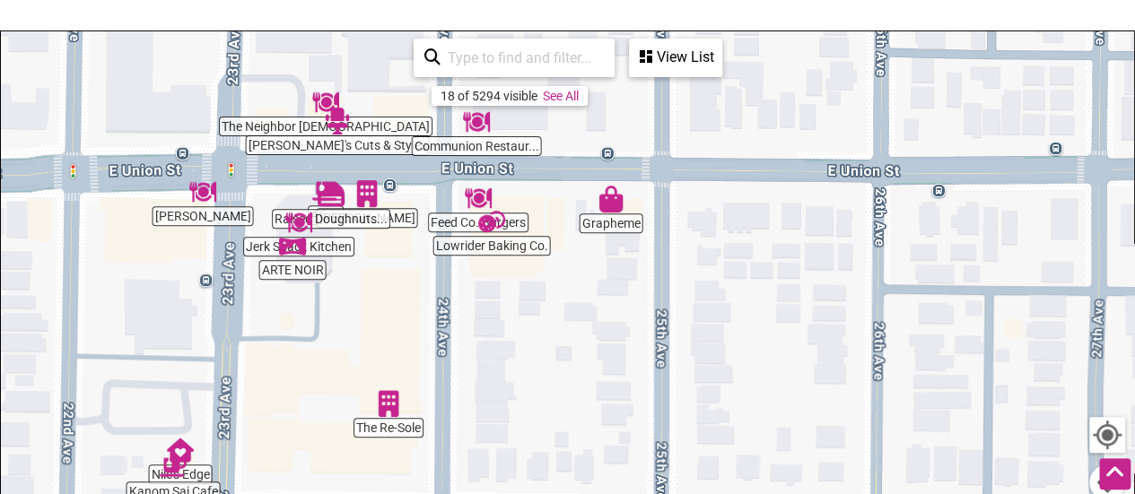
drag, startPoint x: 547, startPoint y: 299, endPoint x: 721, endPoint y: 302, distance: 174.1
click at [721, 302] on div "To navigate, press the arrow keys." at bounding box center [567, 380] width 1133 height 698
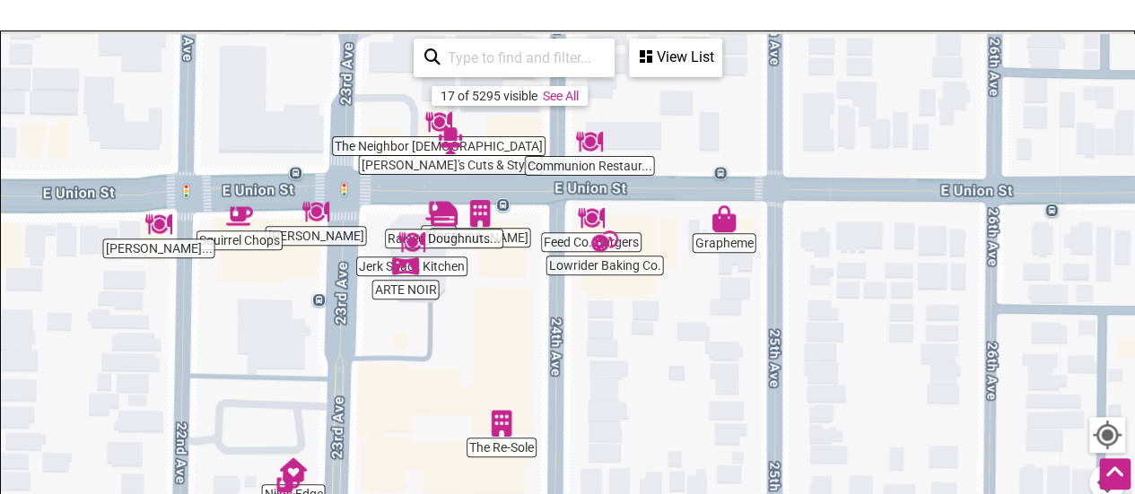
drag, startPoint x: 550, startPoint y: 328, endPoint x: 683, endPoint y: 353, distance: 135.0
click at [683, 353] on div "To navigate, press the arrow keys." at bounding box center [567, 380] width 1133 height 698
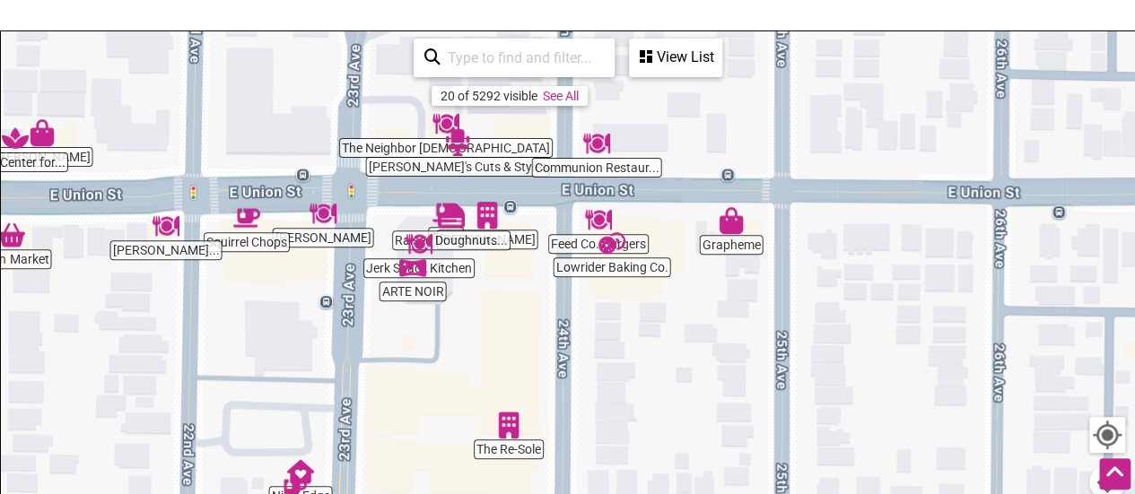
click at [683, 353] on div "To navigate, press the arrow keys." at bounding box center [567, 380] width 1133 height 698
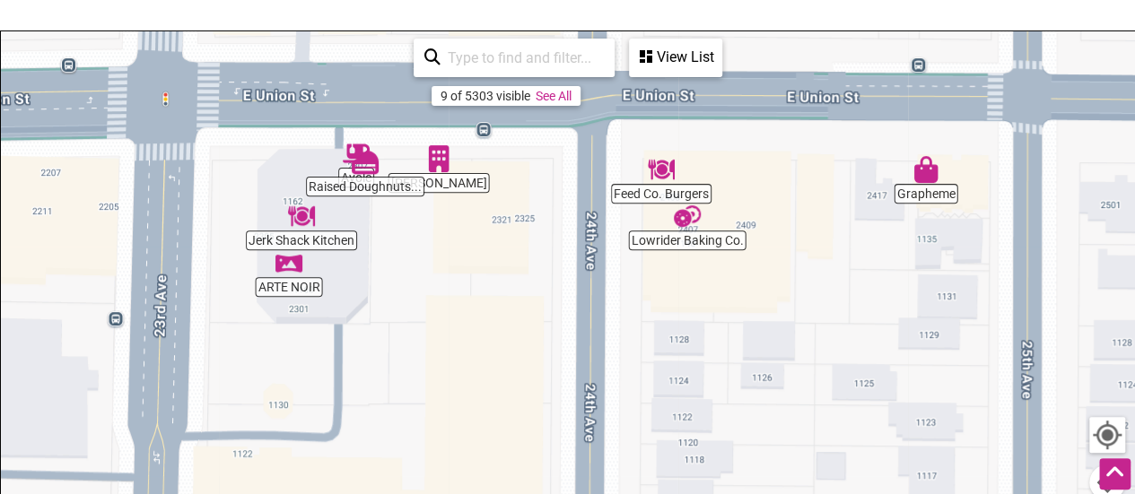
drag, startPoint x: 529, startPoint y: 308, endPoint x: 696, endPoint y: 394, distance: 187.8
click at [696, 394] on div "To navigate, press the arrow keys." at bounding box center [567, 380] width 1133 height 698
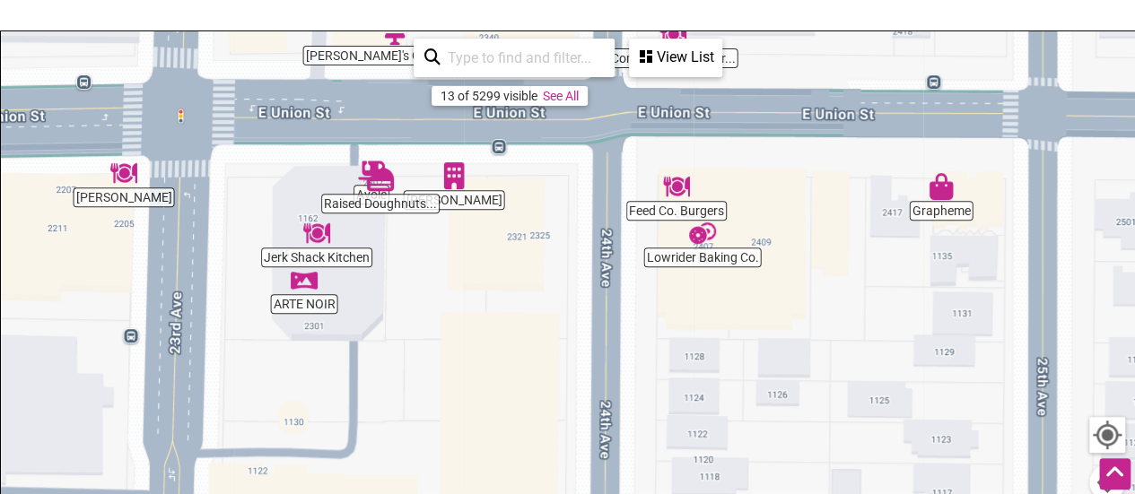
click at [681, 183] on img "Feed Co. Burgers" at bounding box center [676, 186] width 41 height 41
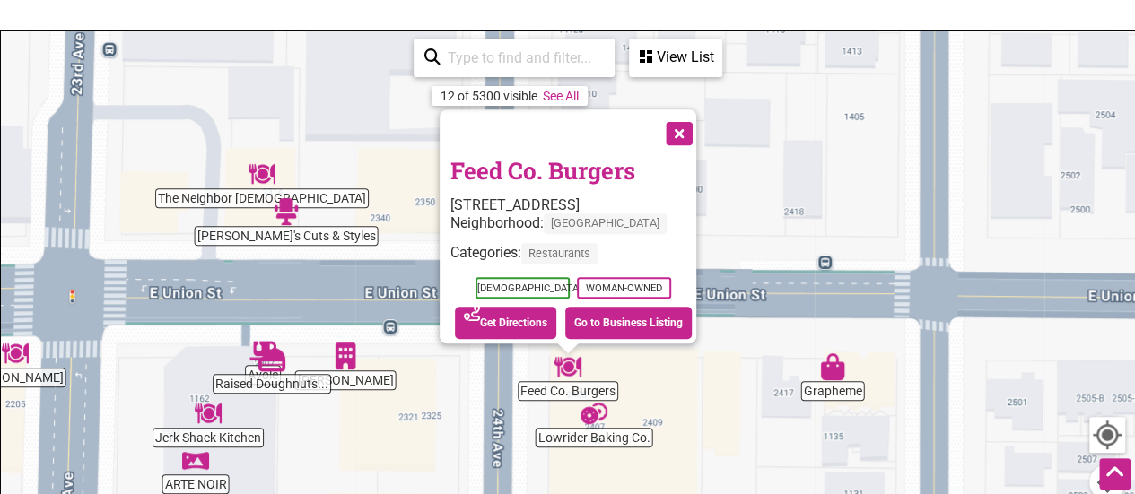
click at [682, 121] on button "Close" at bounding box center [677, 131] width 45 height 45
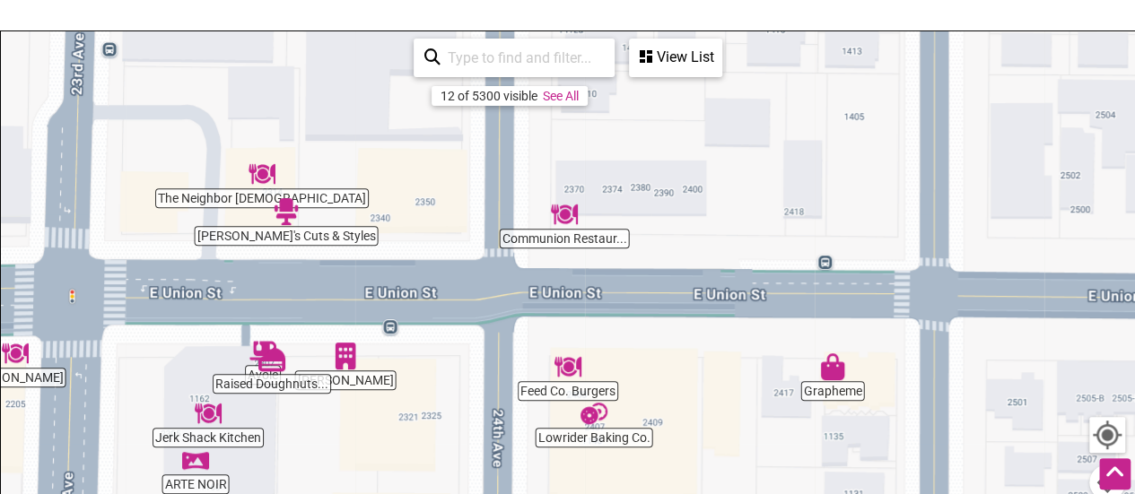
click at [303, 386] on div "To navigate, press the arrow keys." at bounding box center [567, 380] width 1133 height 698
click at [280, 367] on img "Raised Doughnuts & Cakes" at bounding box center [271, 359] width 41 height 41
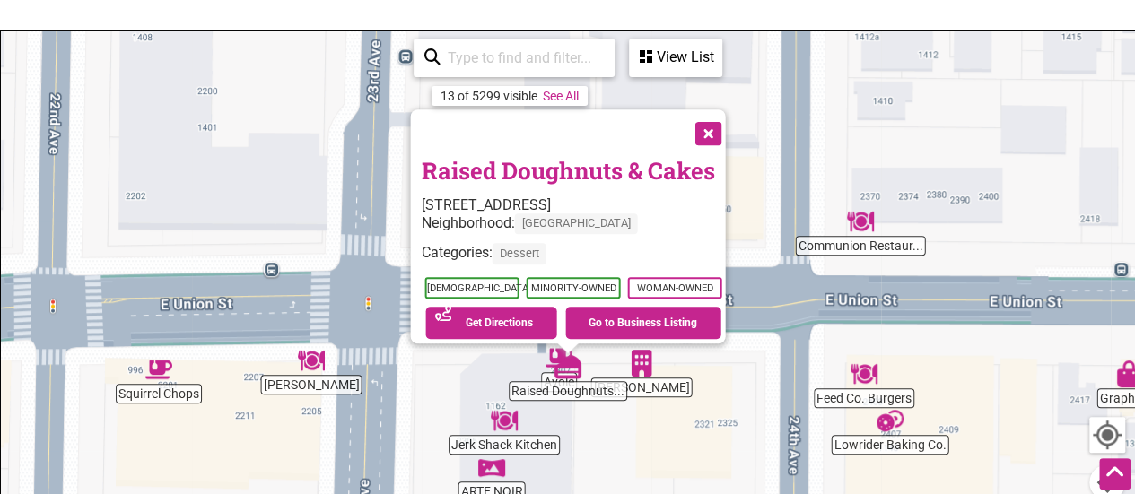
click at [718, 115] on button "Close" at bounding box center [706, 131] width 45 height 45
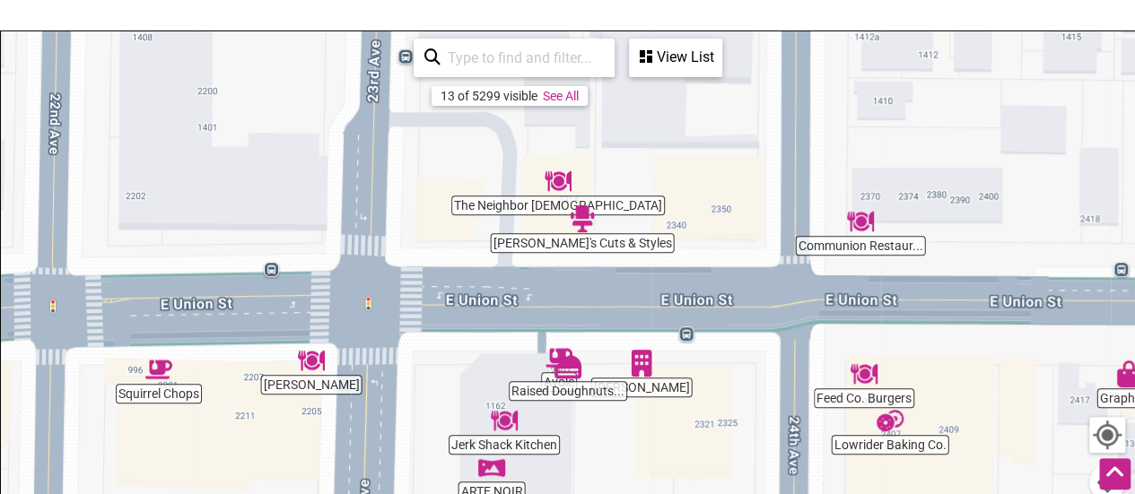
click at [868, 229] on img "Communion Restaurant & Bar" at bounding box center [860, 221] width 41 height 41
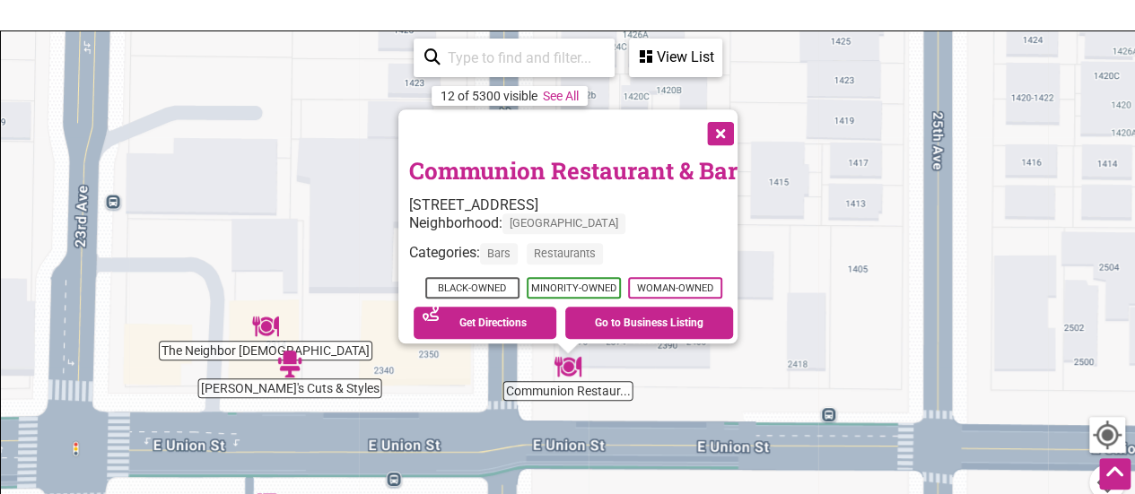
click at [728, 128] on button "Close" at bounding box center [718, 131] width 45 height 45
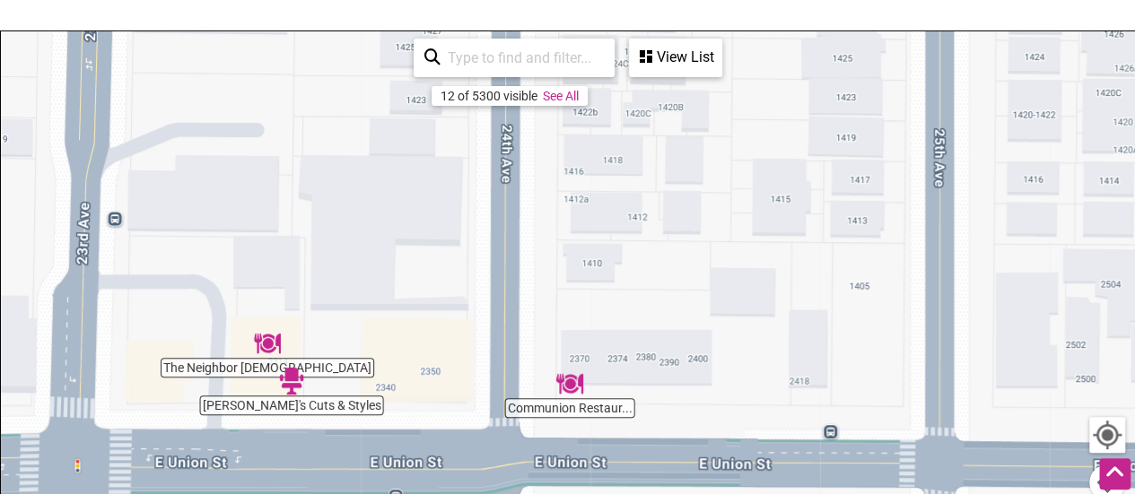
drag, startPoint x: 712, startPoint y: 275, endPoint x: 716, endPoint y: 297, distance: 22.7
click at [716, 297] on div "To navigate, press the arrow keys." at bounding box center [567, 380] width 1133 height 698
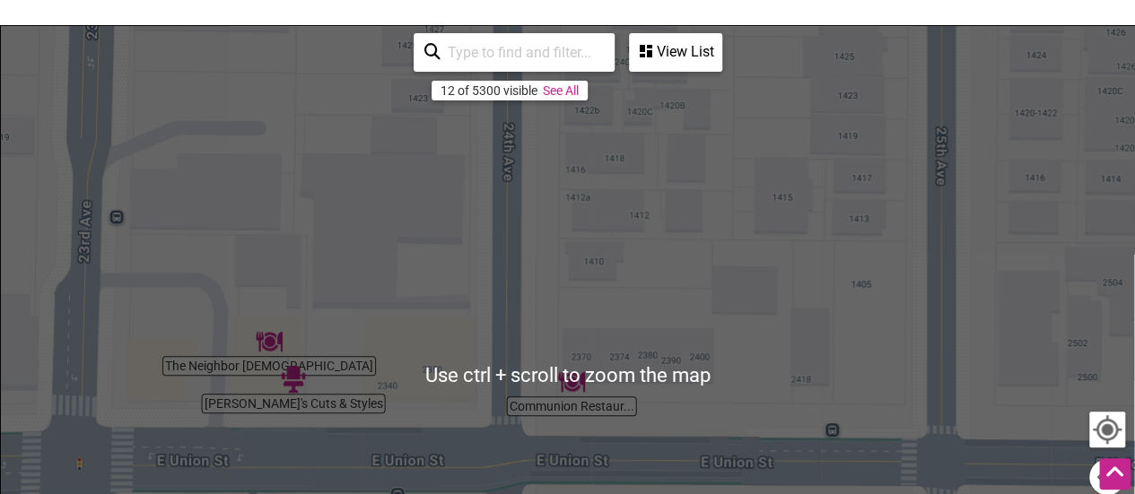
scroll to position [265, 0]
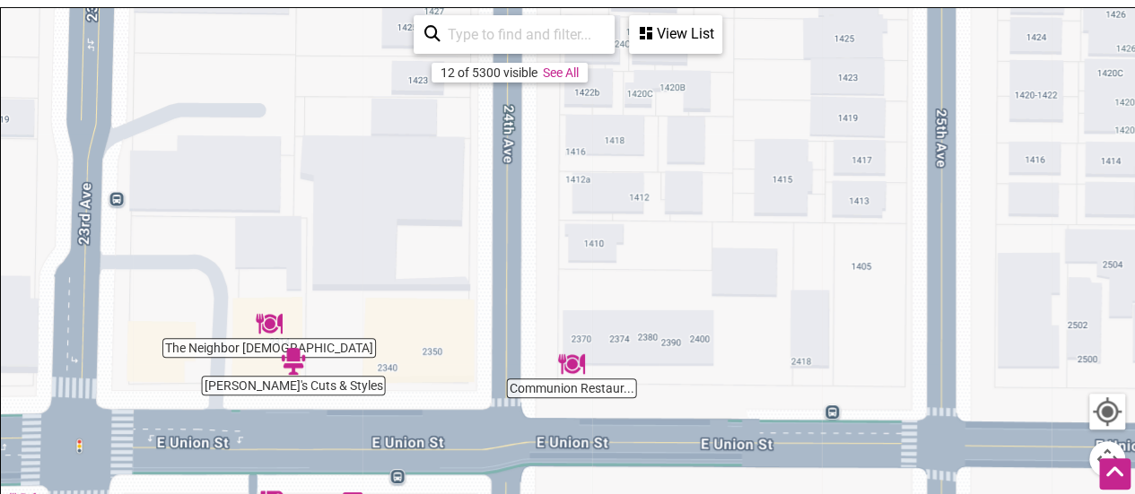
click at [576, 360] on img "Communion Restaurant & Bar" at bounding box center [571, 364] width 41 height 41
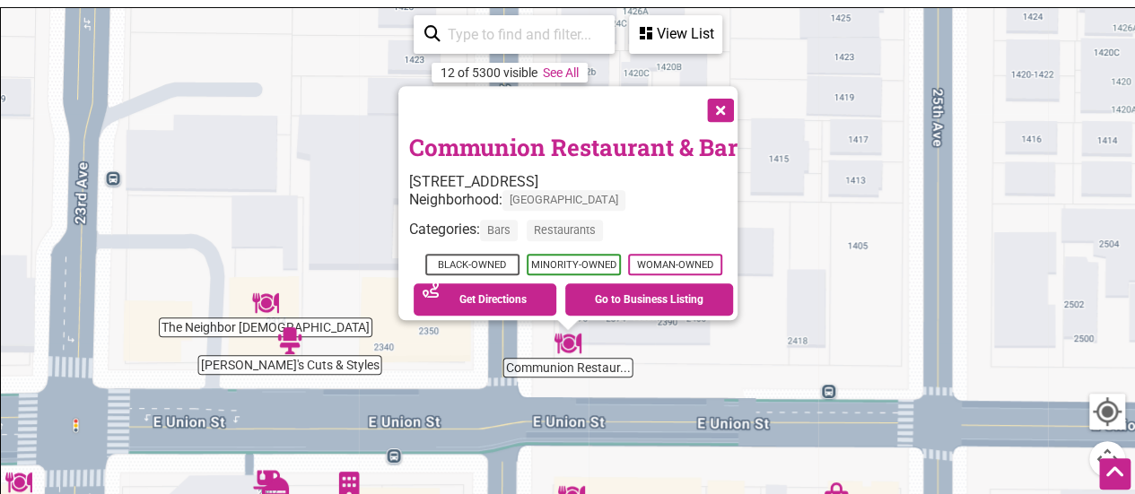
click at [731, 89] on button "Close" at bounding box center [718, 108] width 45 height 45
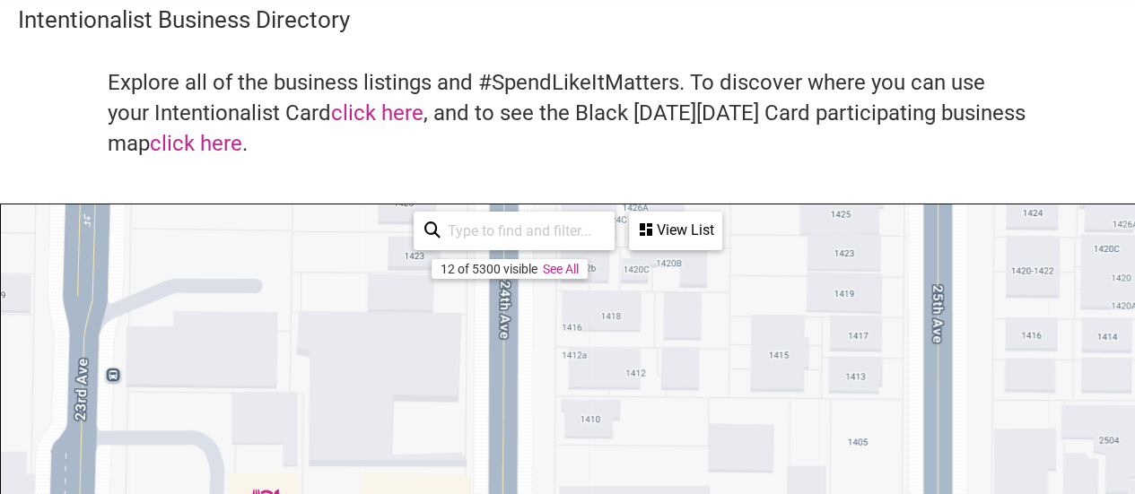
scroll to position [0, 0]
